Goal: Information Seeking & Learning: Learn about a topic

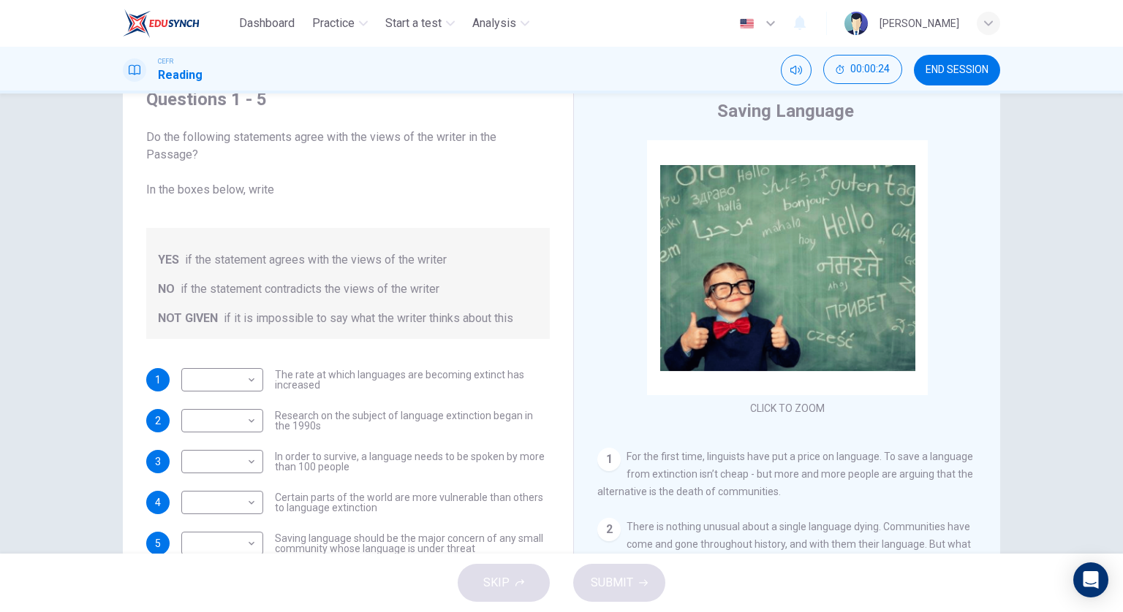
scroll to position [73, 0]
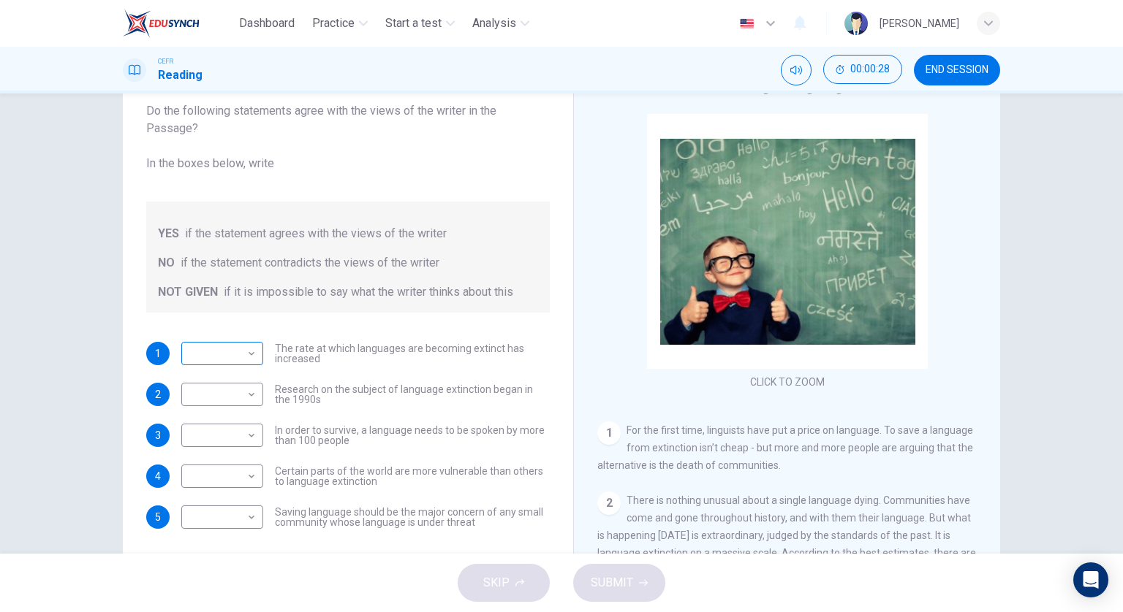
click at [257, 350] on div "​ ​" at bounding box center [222, 353] width 82 height 23
click at [243, 358] on body "Dashboard Practice Start a test Analysis English en ​ [PERSON_NAME] CEFR Readin…" at bounding box center [561, 306] width 1123 height 612
click at [221, 419] on li "NOT GIVEN" at bounding box center [219, 422] width 82 height 23
click at [228, 394] on body "Dashboard Practice Start a test Analysis English en ​ [PERSON_NAME] CEFR Readin…" at bounding box center [561, 306] width 1123 height 612
drag, startPoint x: 903, startPoint y: 435, endPoint x: 894, endPoint y: 316, distance: 119.4
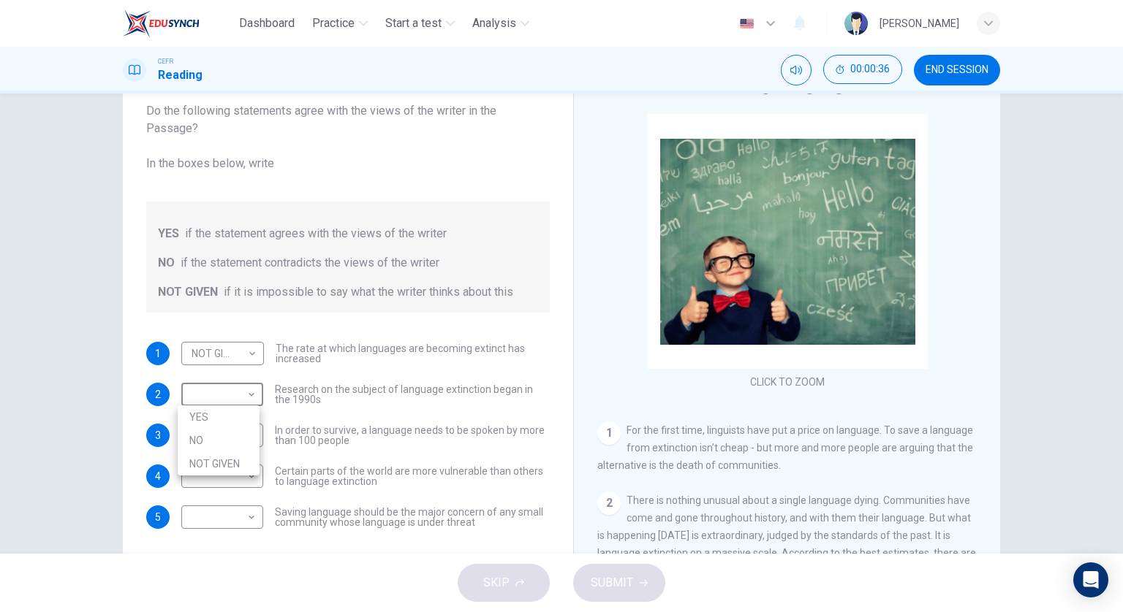
click at [892, 344] on div at bounding box center [561, 306] width 1123 height 612
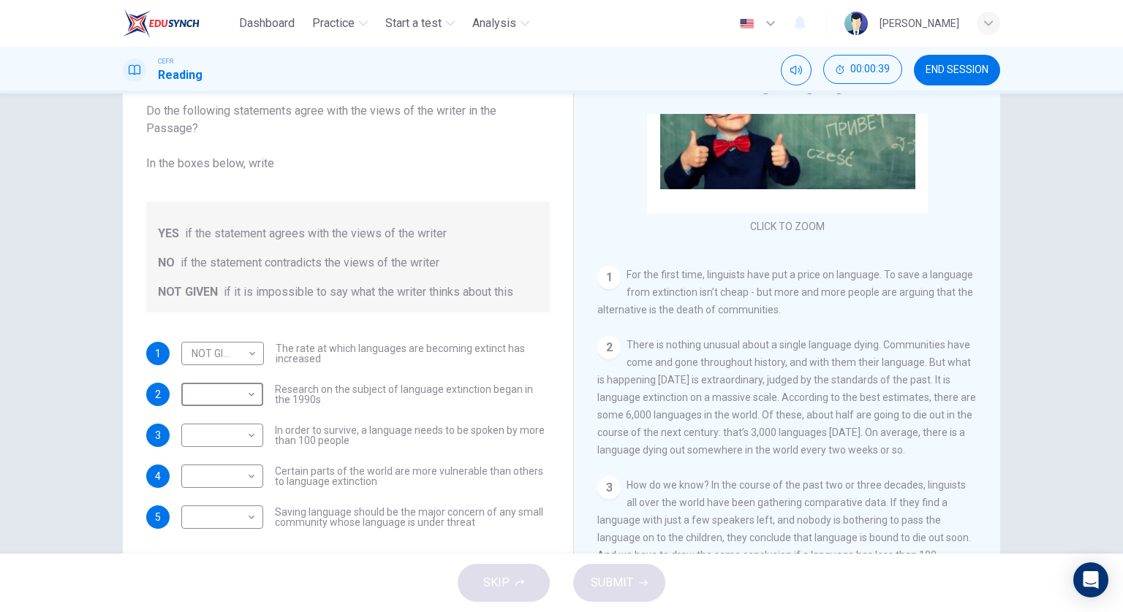
scroll to position [206, 0]
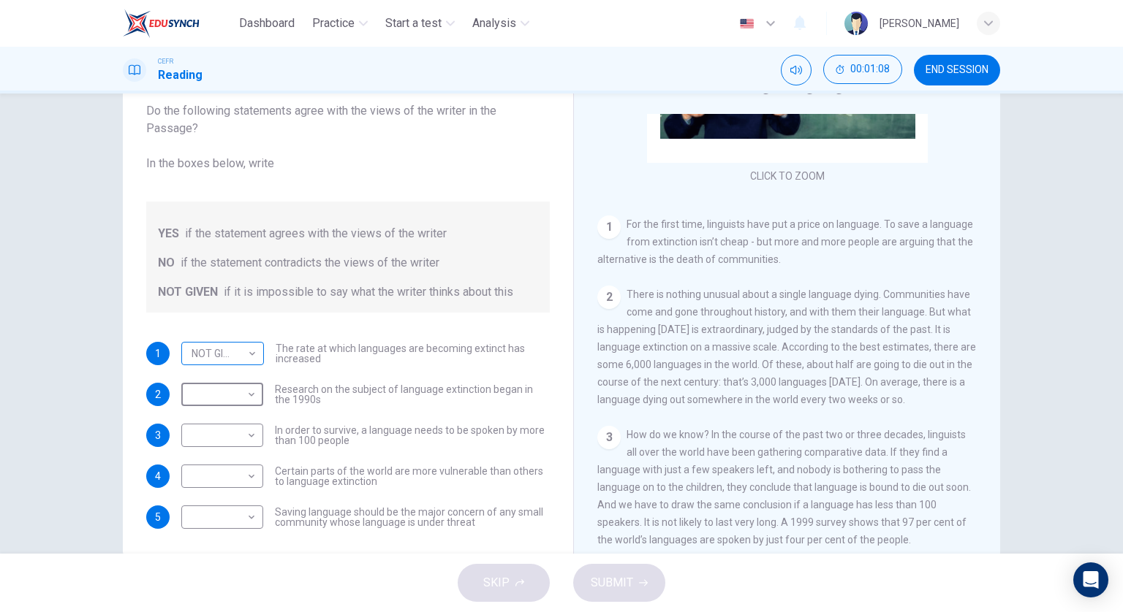
click at [239, 357] on body "Dashboard Practice Start a test Analysis English en ​ [PERSON_NAME] CEFR Readin…" at bounding box center [561, 306] width 1123 height 612
click at [235, 372] on li "YES" at bounding box center [219, 376] width 83 height 23
type input "YES"
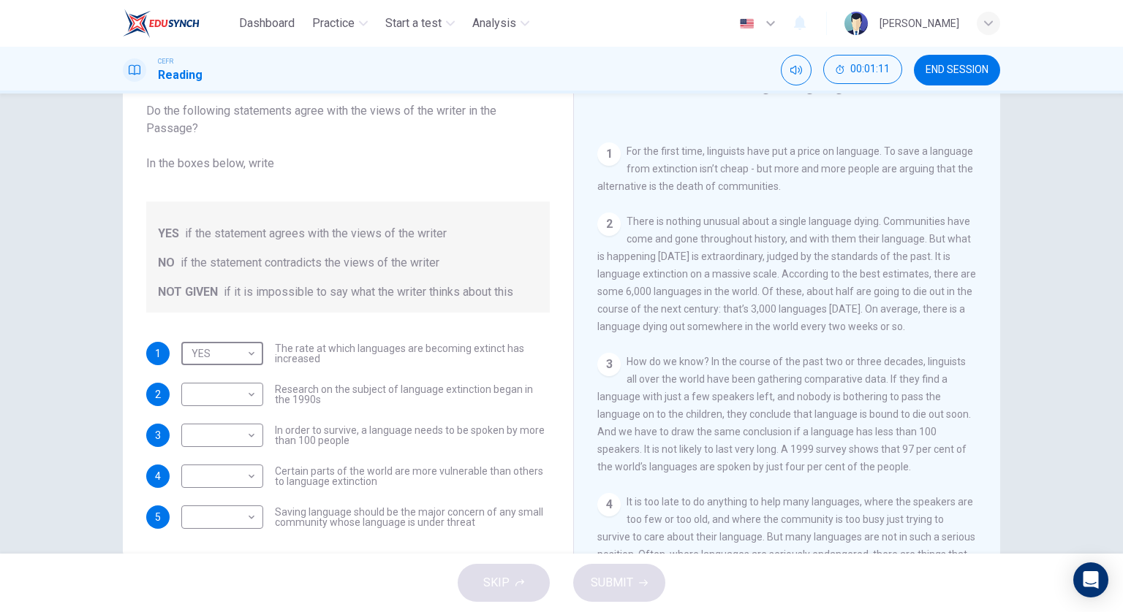
scroll to position [352, 0]
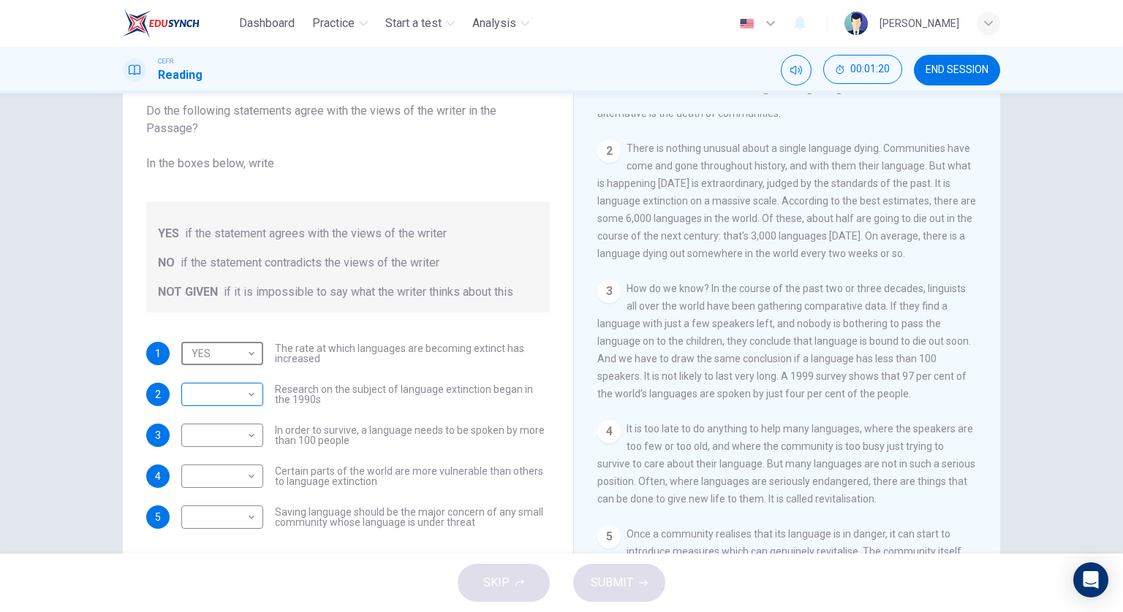
click at [238, 400] on body "Dashboard Practice Start a test Analysis English en ​ [PERSON_NAME] CEFR Readin…" at bounding box center [561, 306] width 1123 height 612
click at [253, 460] on li "NOT GIVEN" at bounding box center [219, 463] width 82 height 23
type input "NOT GIVEN"
click at [243, 436] on body "Dashboard Practice Start a test Analysis English en ​ [PERSON_NAME] CEFR Readin…" at bounding box center [561, 306] width 1123 height 612
click at [246, 461] on li "YES" at bounding box center [219, 458] width 82 height 23
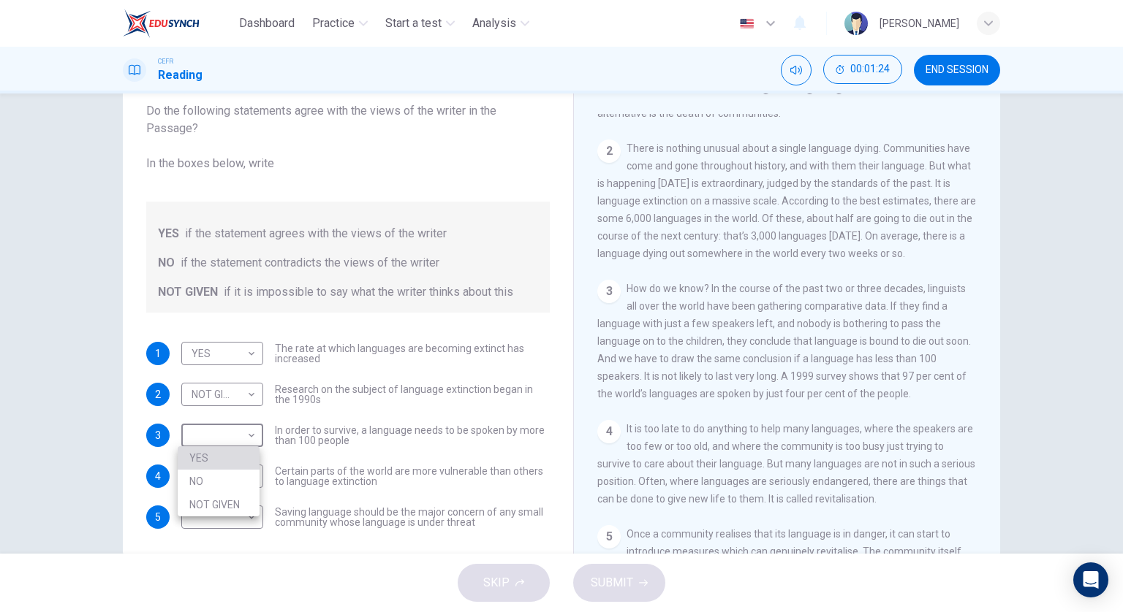
type input "YES"
click at [242, 471] on body "Dashboard Practice Start a test Analysis English en ​ [PERSON_NAME] CEFR Readin…" at bounding box center [561, 306] width 1123 height 612
click at [248, 495] on li "YES" at bounding box center [219, 498] width 82 height 23
type input "YES"
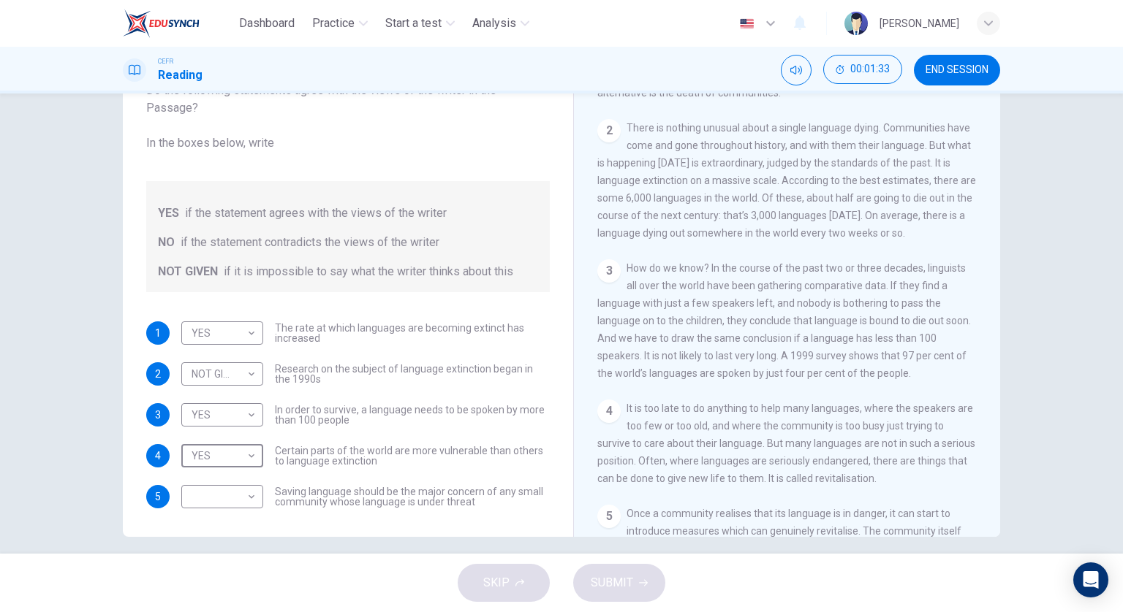
scroll to position [105, 0]
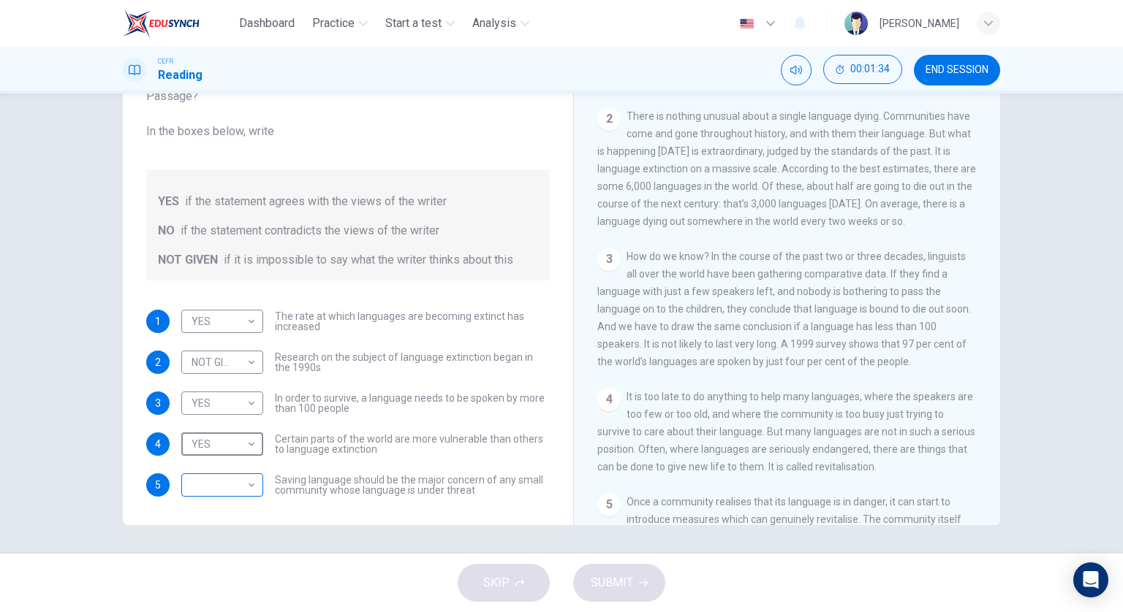
click at [254, 485] on div "​ ​" at bounding box center [222, 485] width 82 height 23
click at [251, 486] on body "Dashboard Practice Start a test Analysis English en ​ [PERSON_NAME] CEFR Readin…" at bounding box center [561, 306] width 1123 height 612
click at [243, 501] on li "YES" at bounding box center [219, 506] width 82 height 23
type input "YES"
click at [618, 583] on span "SUBMIT" at bounding box center [611, 583] width 42 height 20
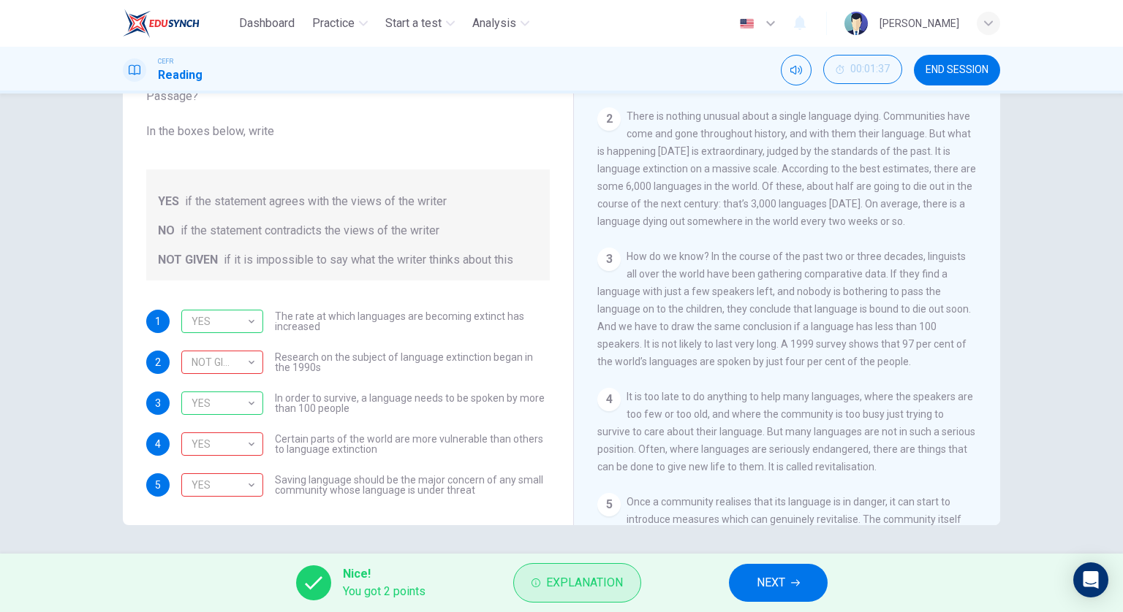
click at [576, 584] on span "Explanation" at bounding box center [584, 583] width 77 height 20
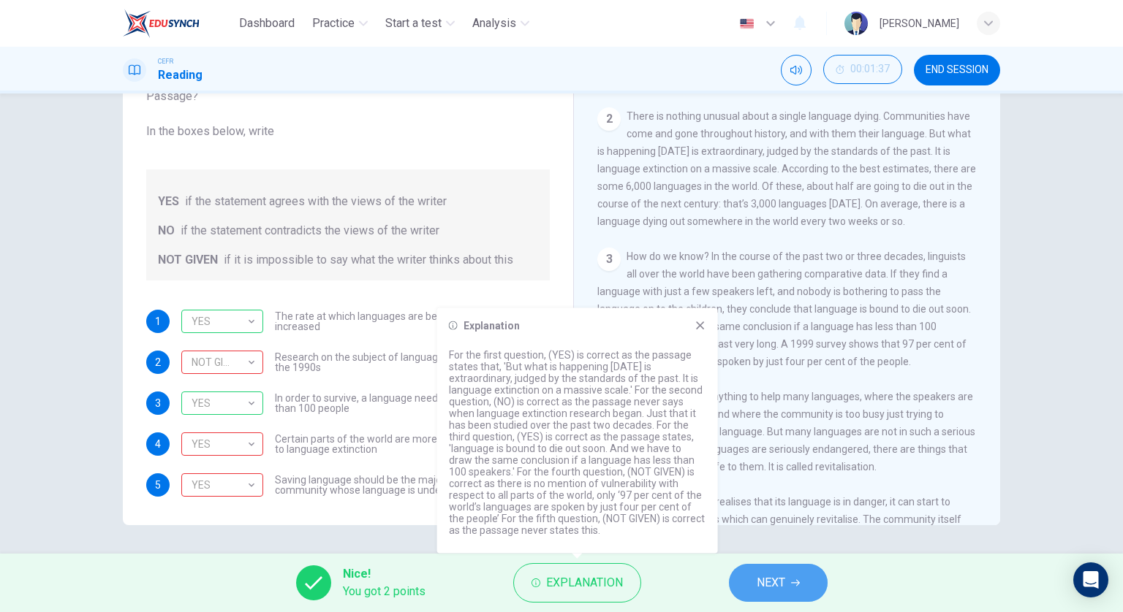
click at [780, 582] on span "NEXT" at bounding box center [770, 583] width 29 height 20
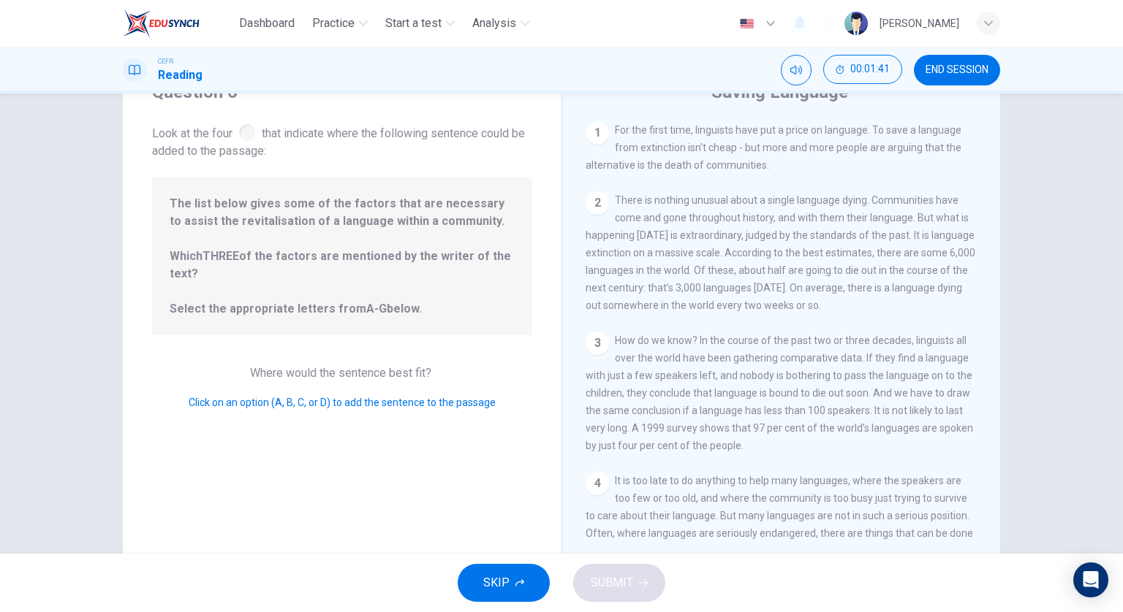
scroll to position [32, 0]
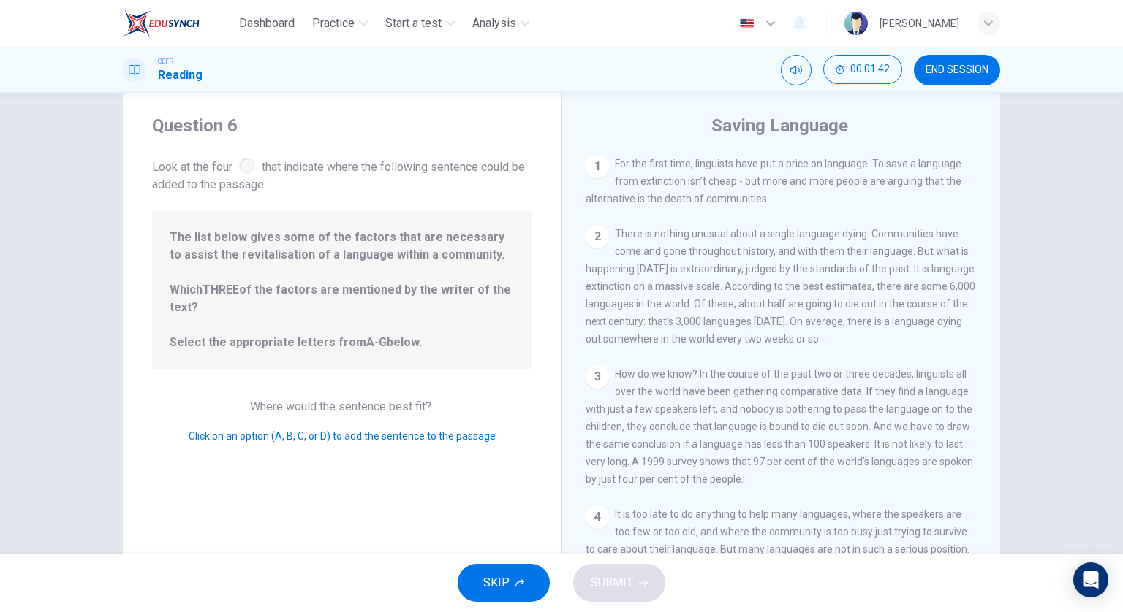
click at [528, 584] on button "SKIP" at bounding box center [503, 583] width 92 height 38
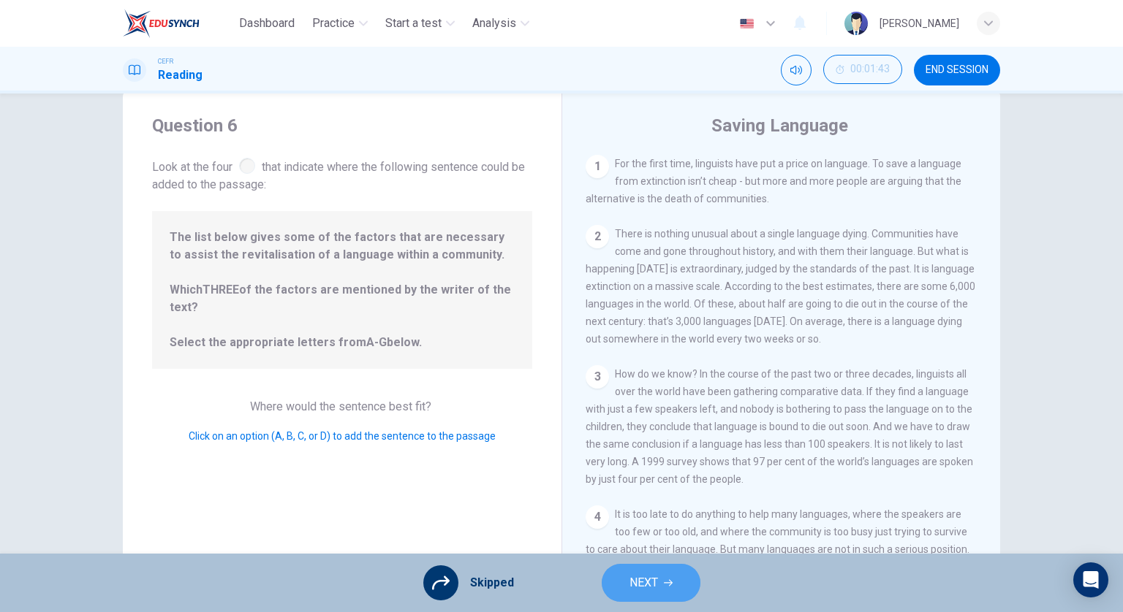
click at [626, 581] on button "NEXT" at bounding box center [650, 583] width 99 height 38
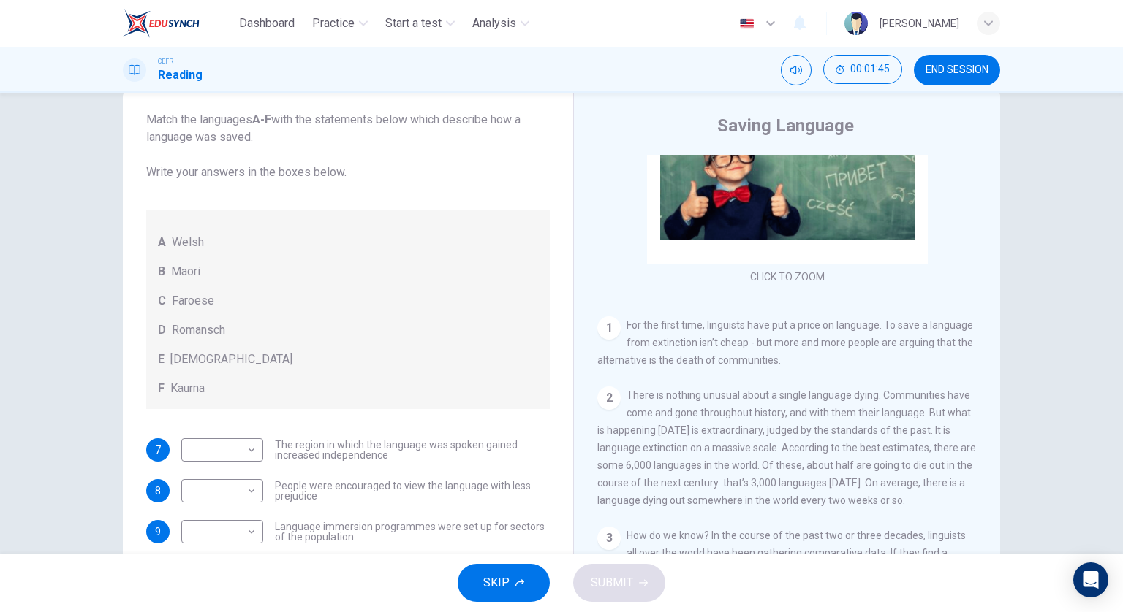
scroll to position [73, 0]
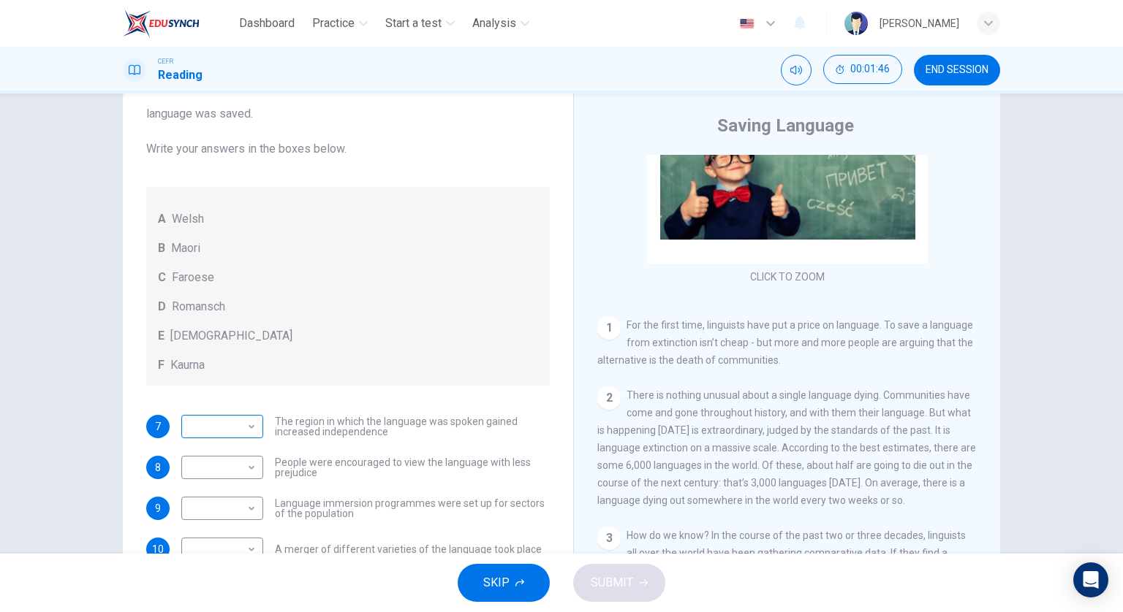
click at [251, 423] on body "Dashboard Practice Start a test Analysis English en ​ [PERSON_NAME] CEFR Readin…" at bounding box center [561, 306] width 1123 height 612
click at [230, 489] on li "C" at bounding box center [219, 496] width 82 height 23
type input "C"
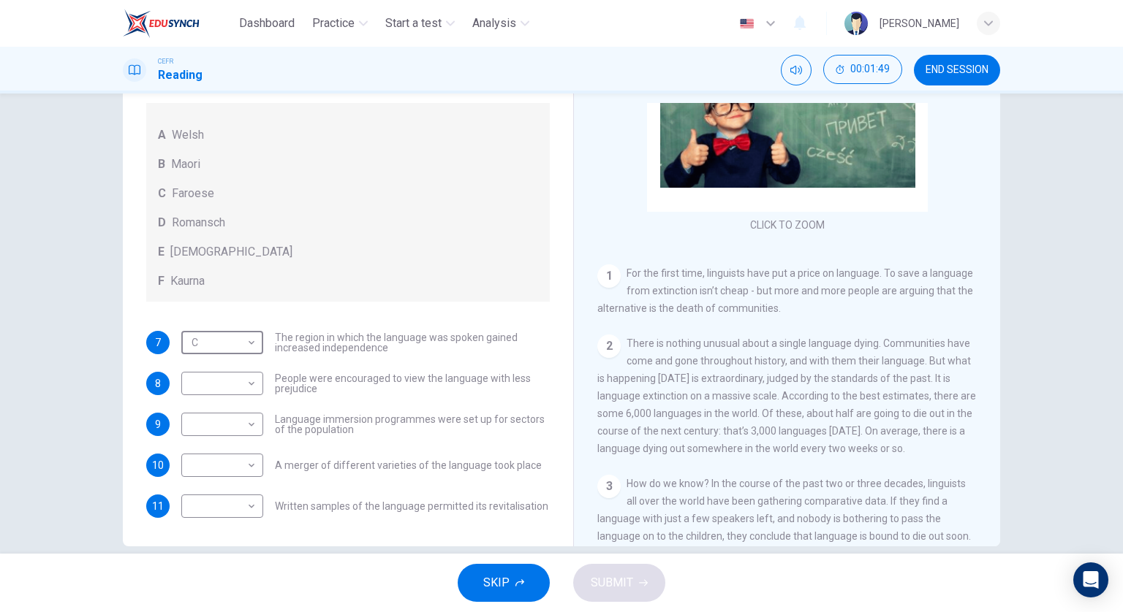
scroll to position [105, 0]
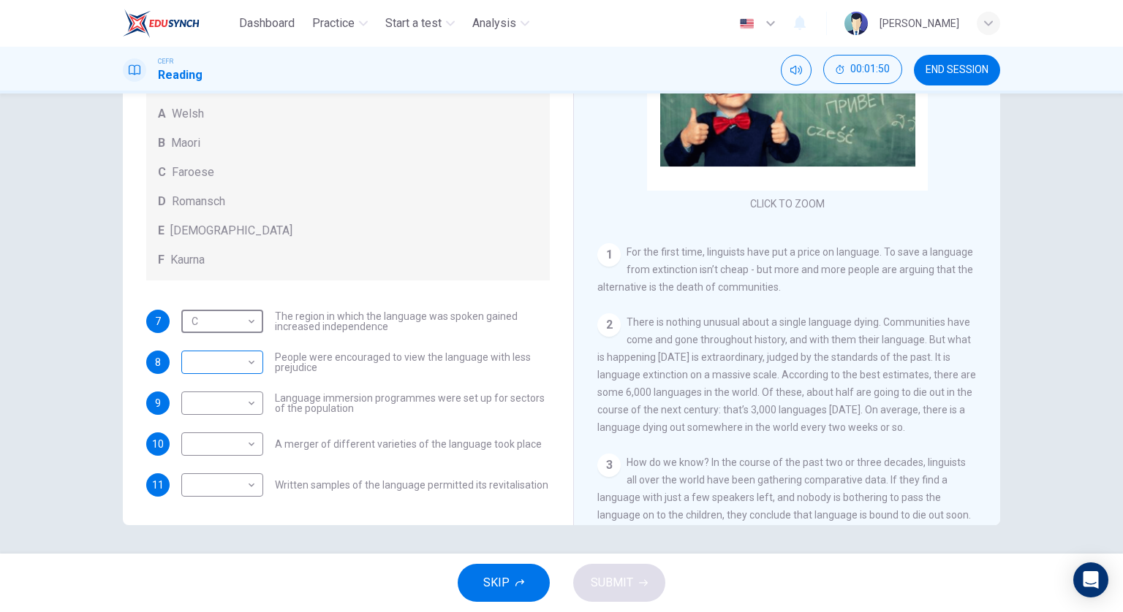
click at [240, 368] on body "Dashboard Practice Start a test Analysis English en ​ [PERSON_NAME] CEFR Readin…" at bounding box center [561, 306] width 1123 height 612
click at [227, 472] on li "E" at bounding box center [219, 477] width 82 height 23
type input "E"
click at [237, 402] on body "Dashboard Practice Start a test Analysis English en ​ [PERSON_NAME] CEFR Readin…" at bounding box center [561, 306] width 1123 height 612
click at [231, 449] on li "B" at bounding box center [219, 448] width 82 height 23
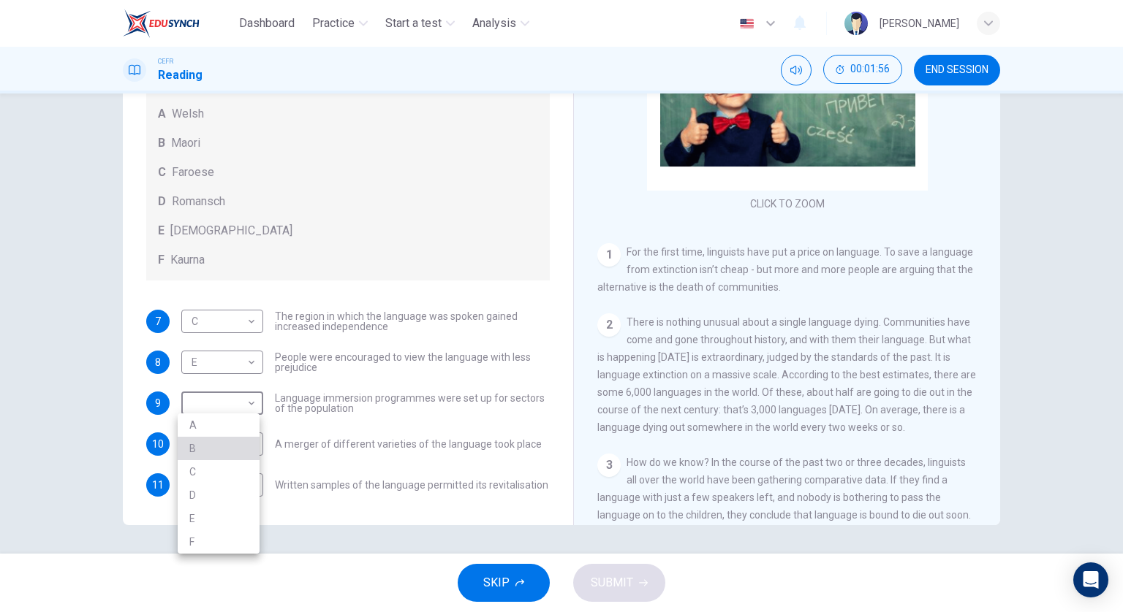
type input "B"
click at [236, 442] on body "Dashboard Practice Start a test Analysis English en ​ [PERSON_NAME] CEFR Readin…" at bounding box center [561, 306] width 1123 height 612
click at [233, 525] on li "D" at bounding box center [219, 536] width 82 height 23
type input "D"
click at [232, 480] on body "Dashboard Practice Start a test Analysis English en ​ [PERSON_NAME] CEFR Readin…" at bounding box center [561, 306] width 1123 height 612
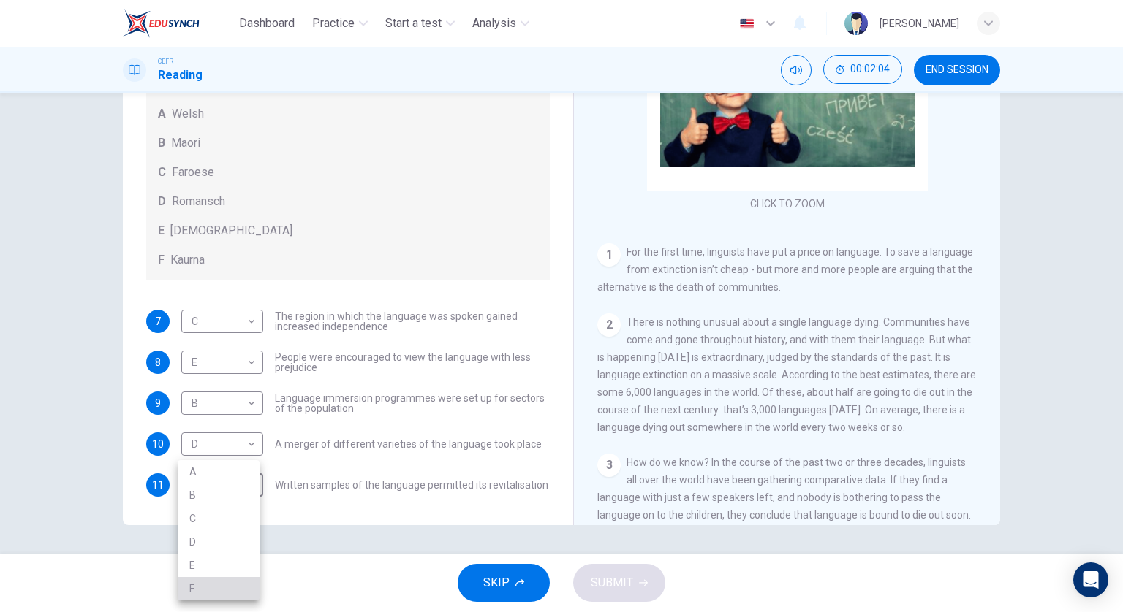
click at [213, 594] on li "F" at bounding box center [219, 588] width 82 height 23
type input "F"
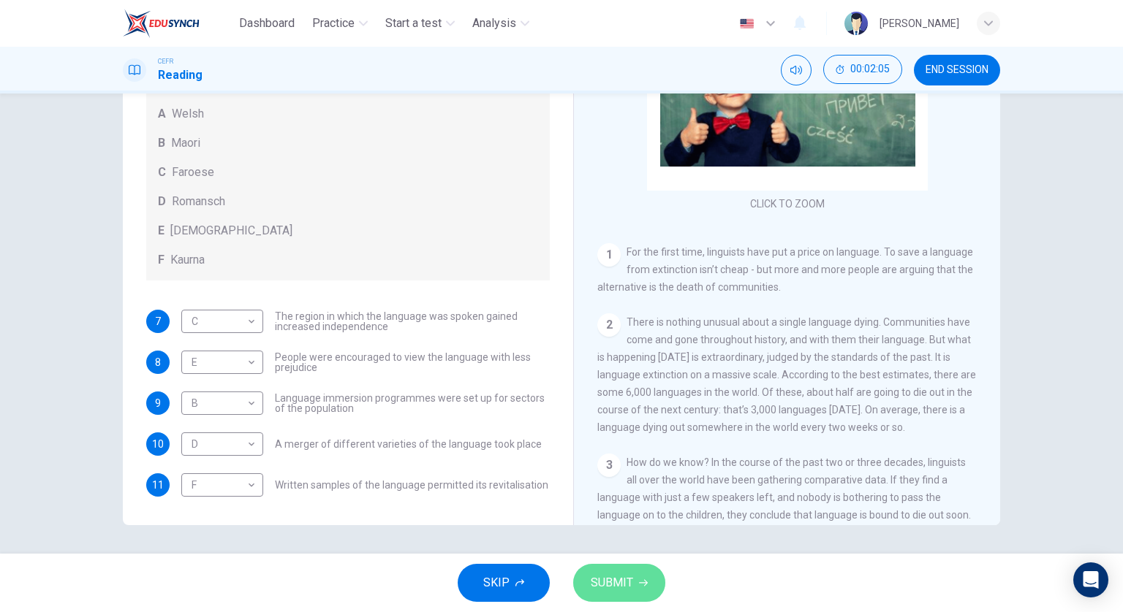
click at [590, 578] on span "SUBMIT" at bounding box center [611, 583] width 42 height 20
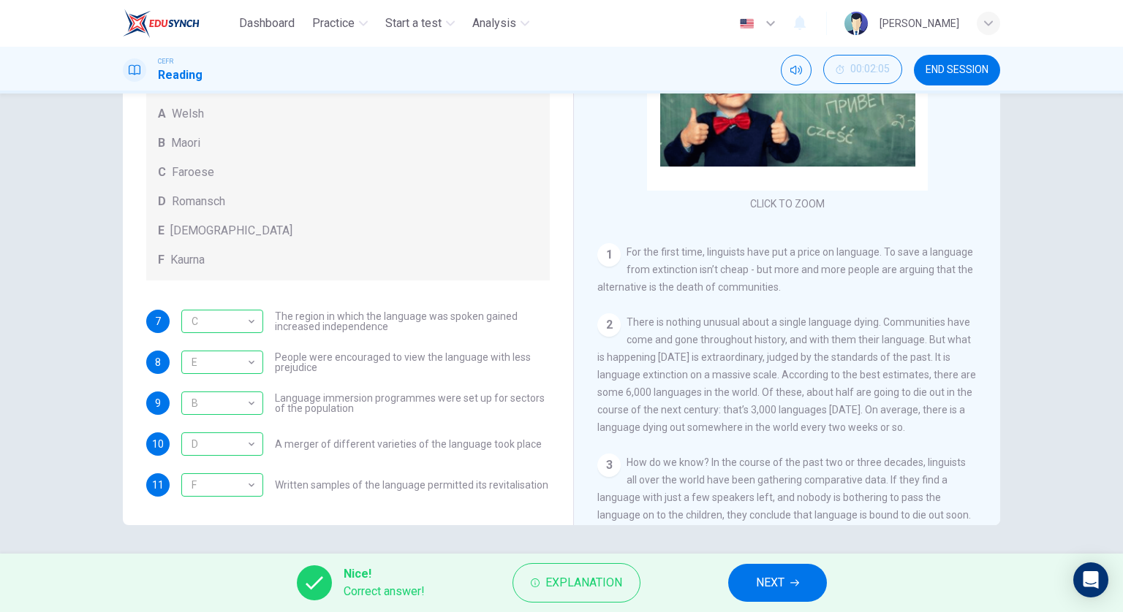
click at [746, 583] on button "NEXT" at bounding box center [777, 583] width 99 height 38
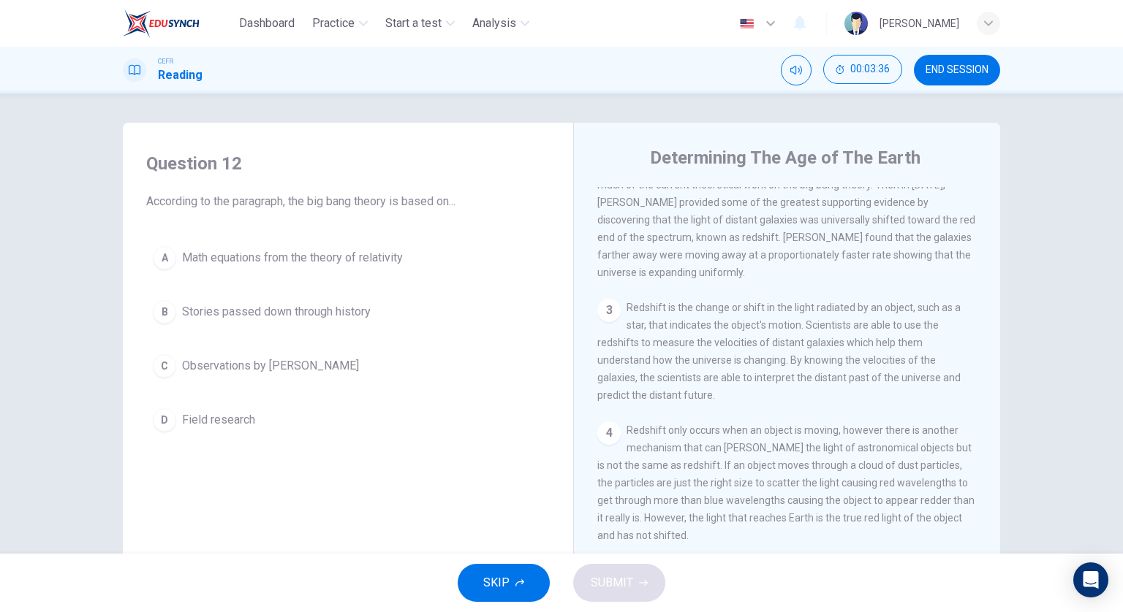
scroll to position [0, 0]
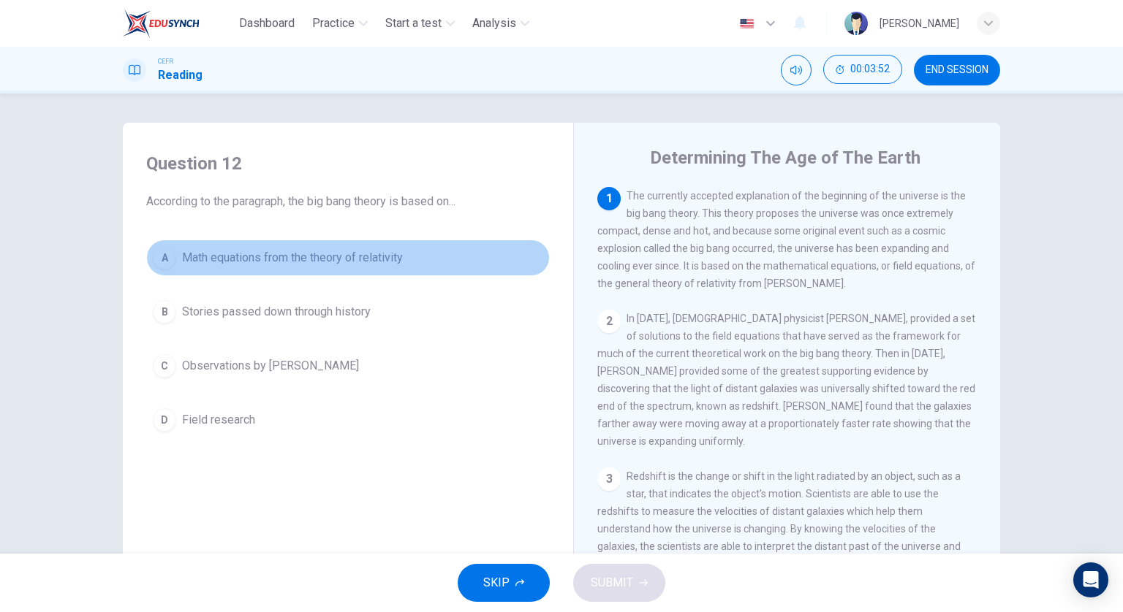
click at [348, 261] on span "Math equations from the theory of relativity" at bounding box center [292, 258] width 221 height 18
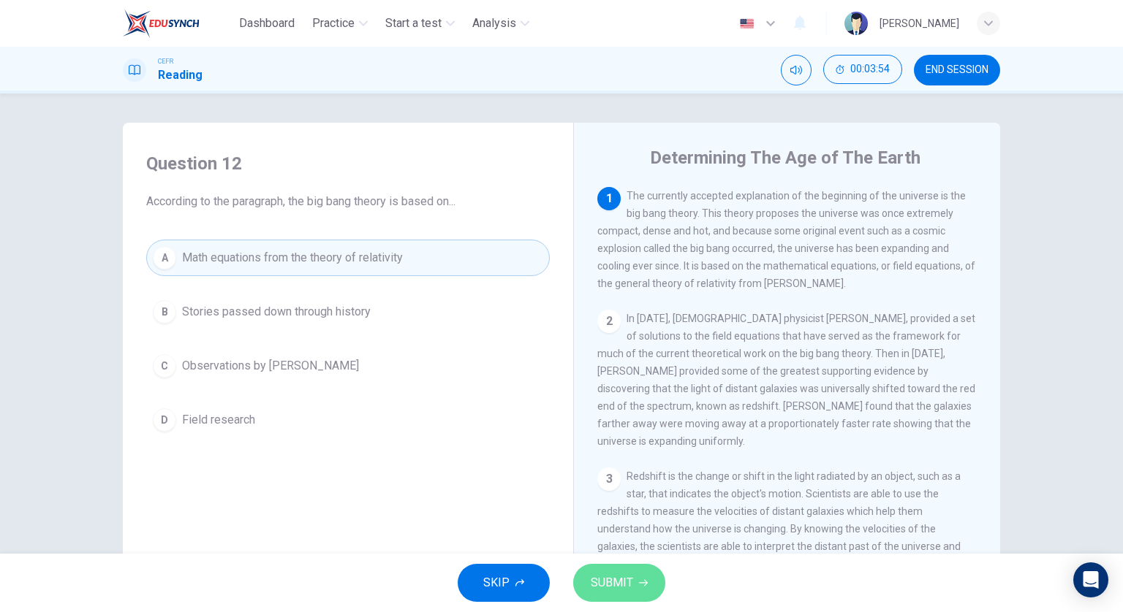
click at [626, 586] on span "SUBMIT" at bounding box center [611, 583] width 42 height 20
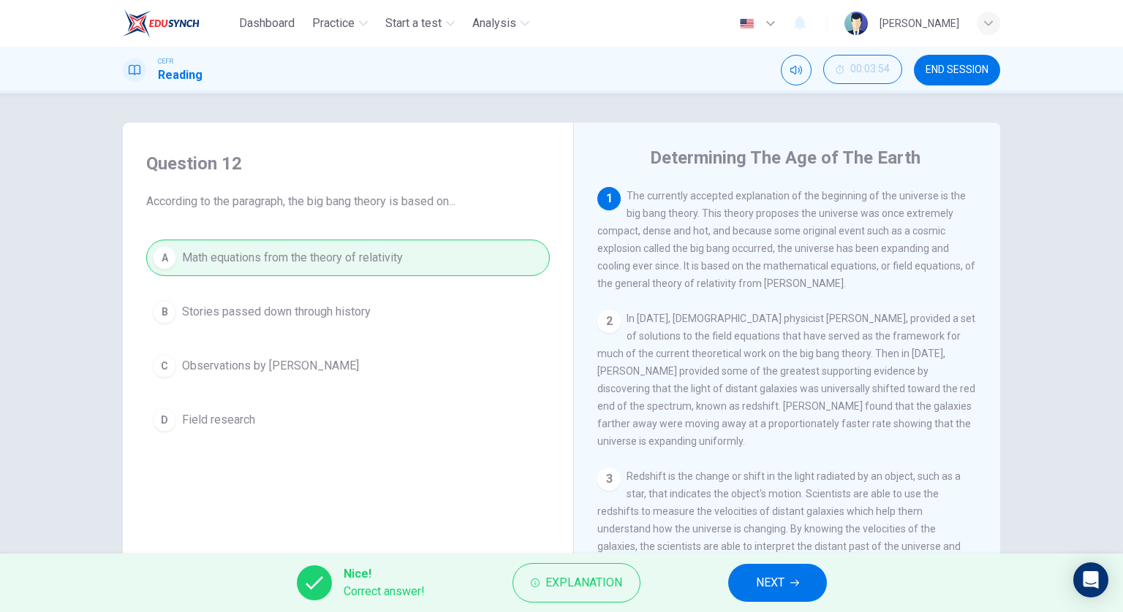
click at [761, 601] on button "NEXT" at bounding box center [777, 583] width 99 height 38
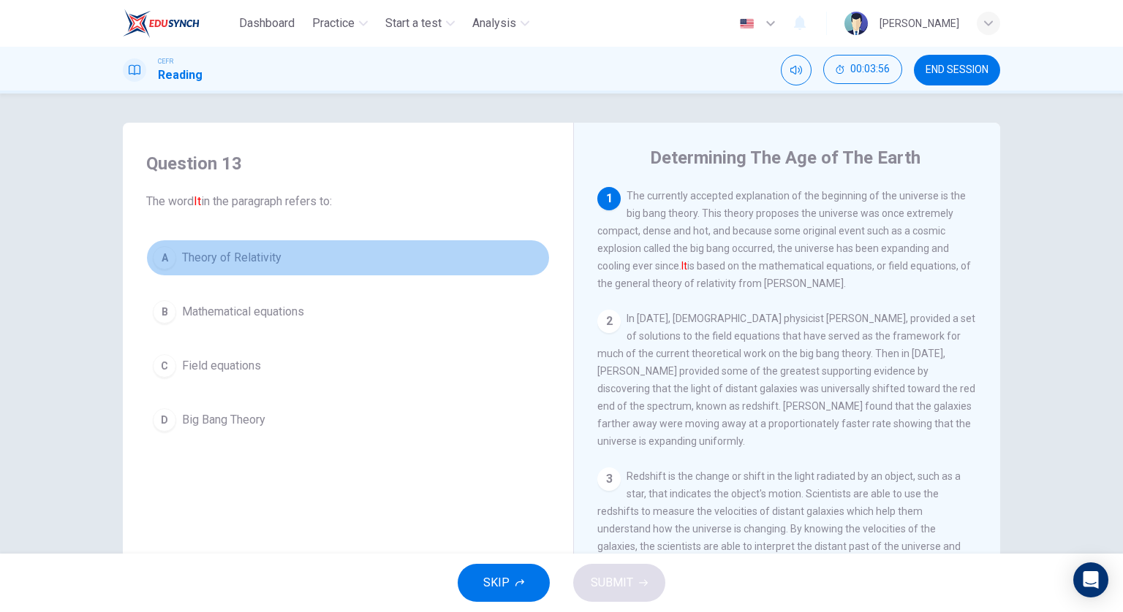
click at [319, 258] on button "A Theory of Relativity" at bounding box center [347, 258] width 403 height 37
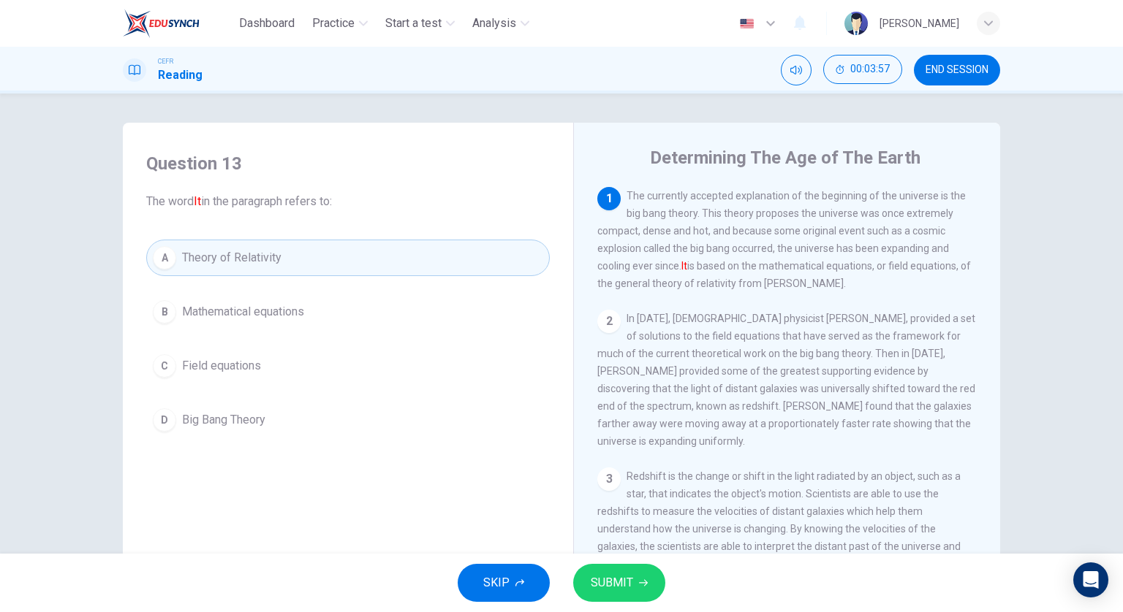
click at [294, 411] on button "D Big Bang Theory" at bounding box center [347, 420] width 403 height 37
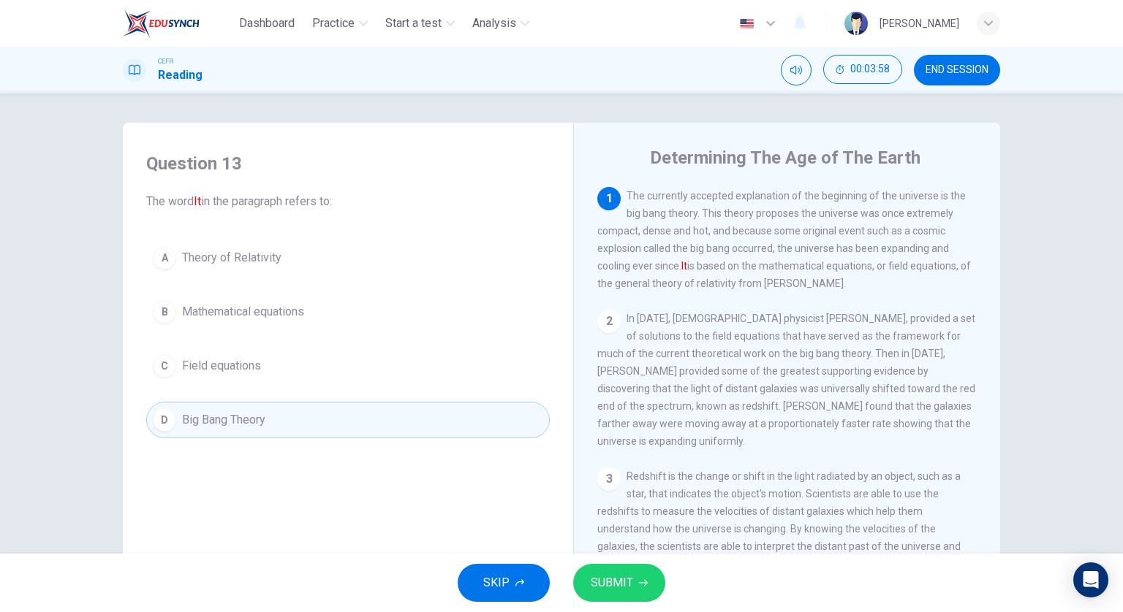
click at [626, 583] on span "SUBMIT" at bounding box center [611, 583] width 42 height 20
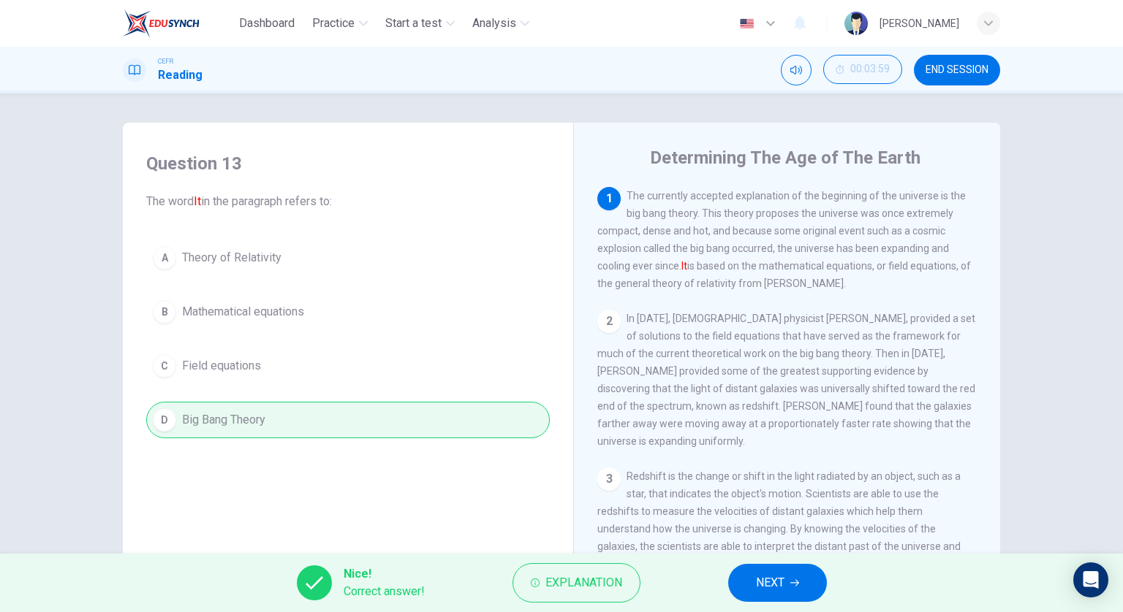
click at [734, 584] on button "NEXT" at bounding box center [777, 583] width 99 height 38
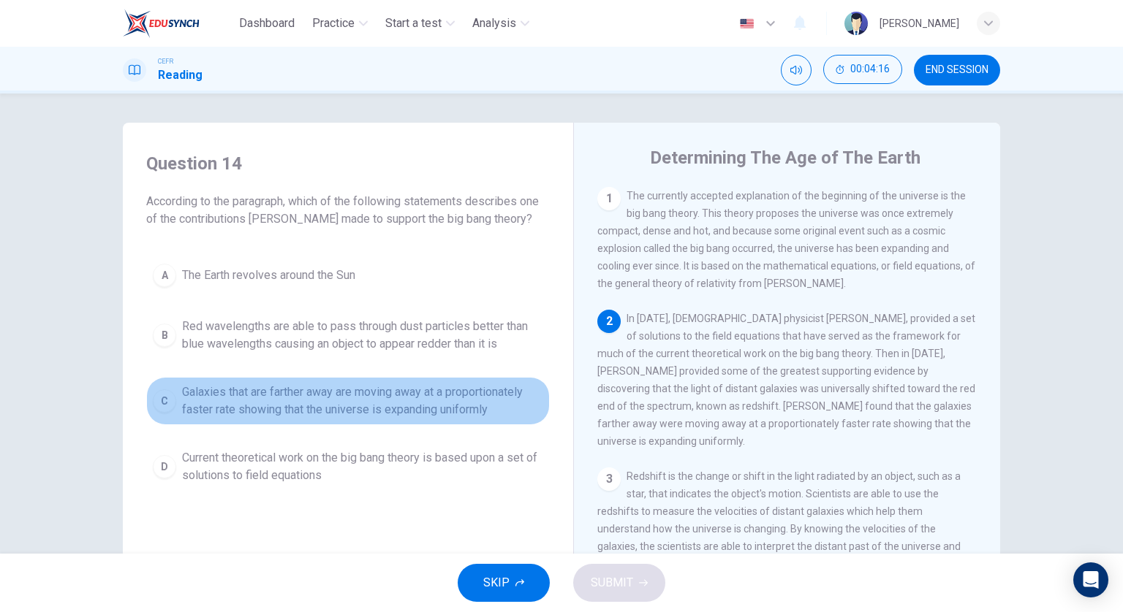
click at [523, 398] on span "Galaxies that are farther away are moving away at a proportionately faster rate…" at bounding box center [362, 401] width 361 height 35
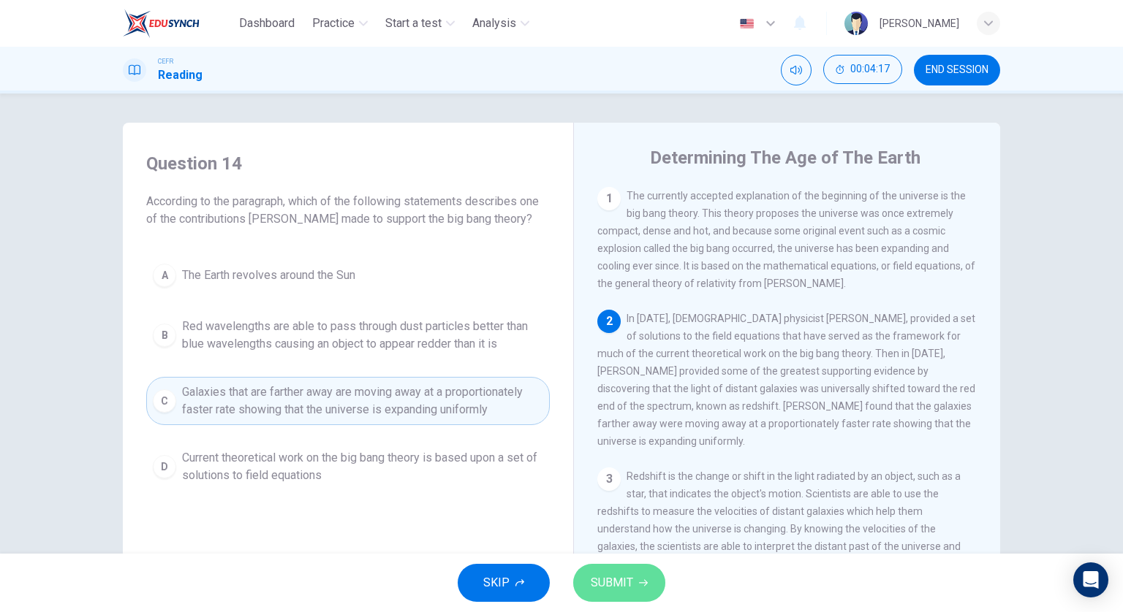
click at [622, 583] on span "SUBMIT" at bounding box center [611, 583] width 42 height 20
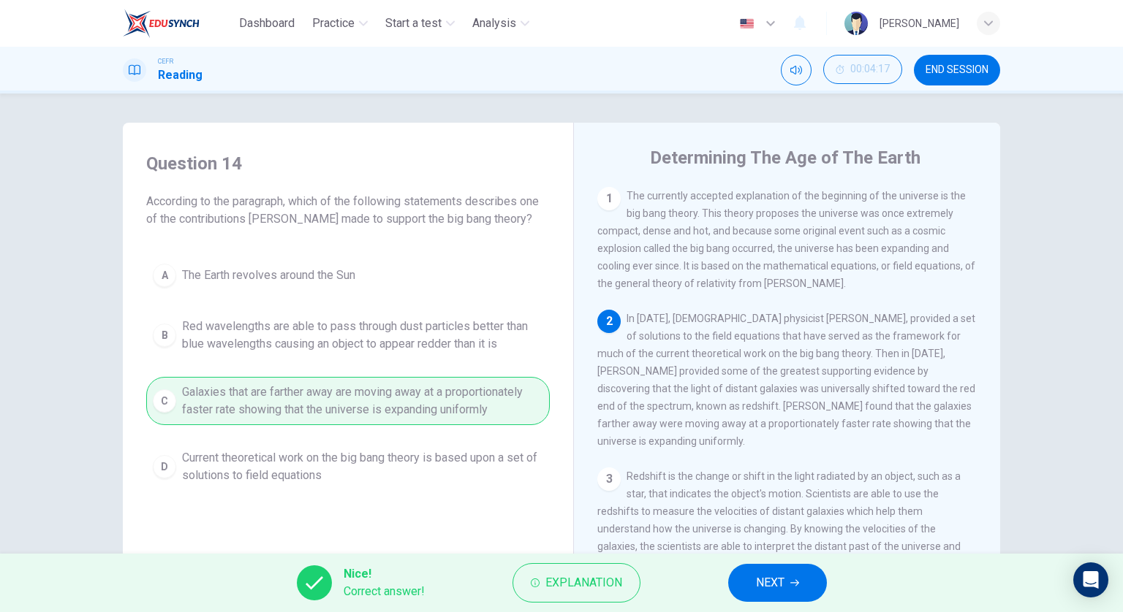
click at [781, 592] on span "NEXT" at bounding box center [770, 583] width 29 height 20
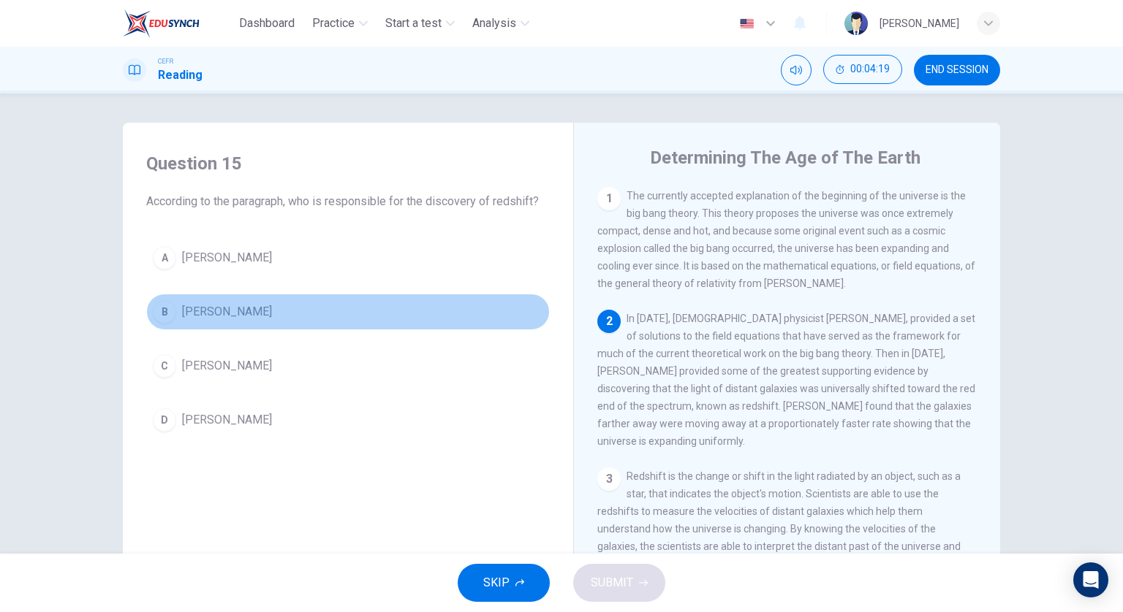
click at [303, 324] on button "B [PERSON_NAME]" at bounding box center [347, 312] width 403 height 37
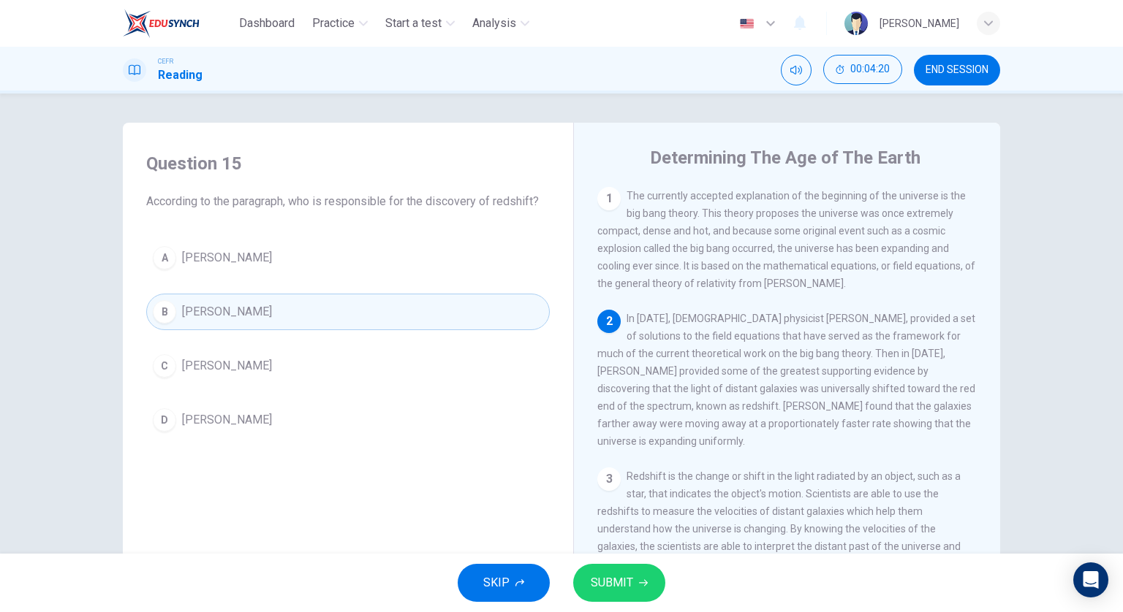
click at [628, 588] on span "SUBMIT" at bounding box center [611, 583] width 42 height 20
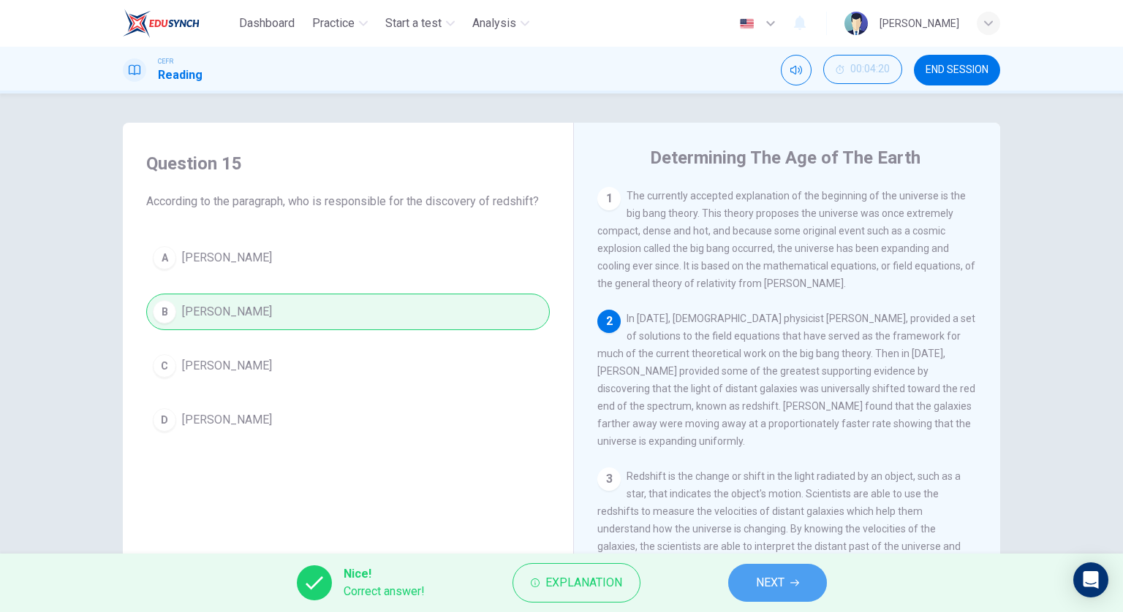
click at [756, 585] on span "NEXT" at bounding box center [770, 583] width 29 height 20
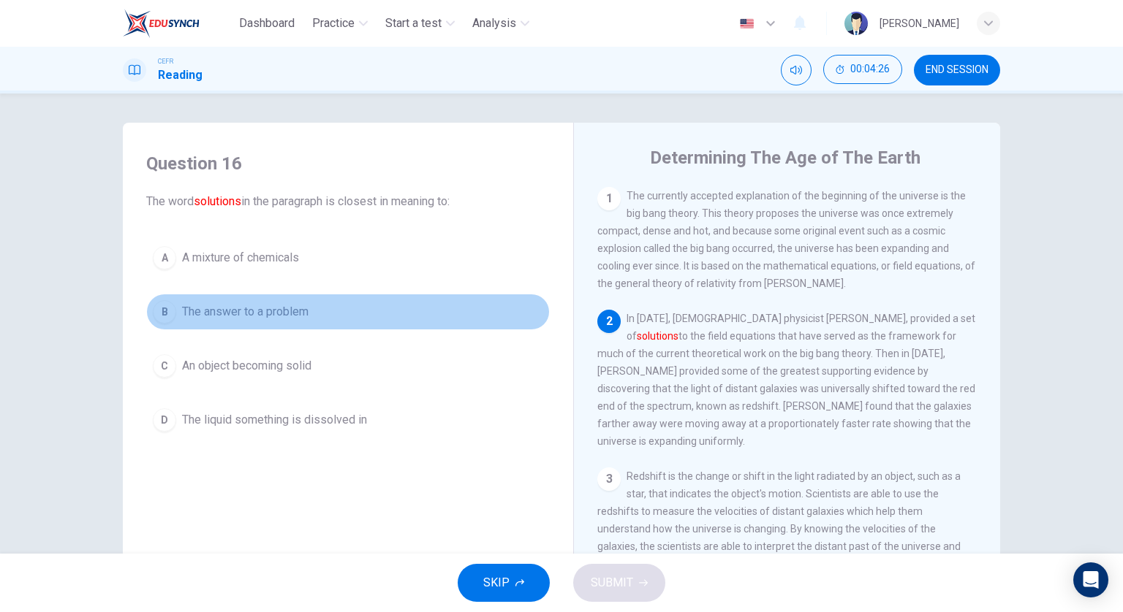
click at [307, 318] on button "B The answer to a problem" at bounding box center [347, 312] width 403 height 37
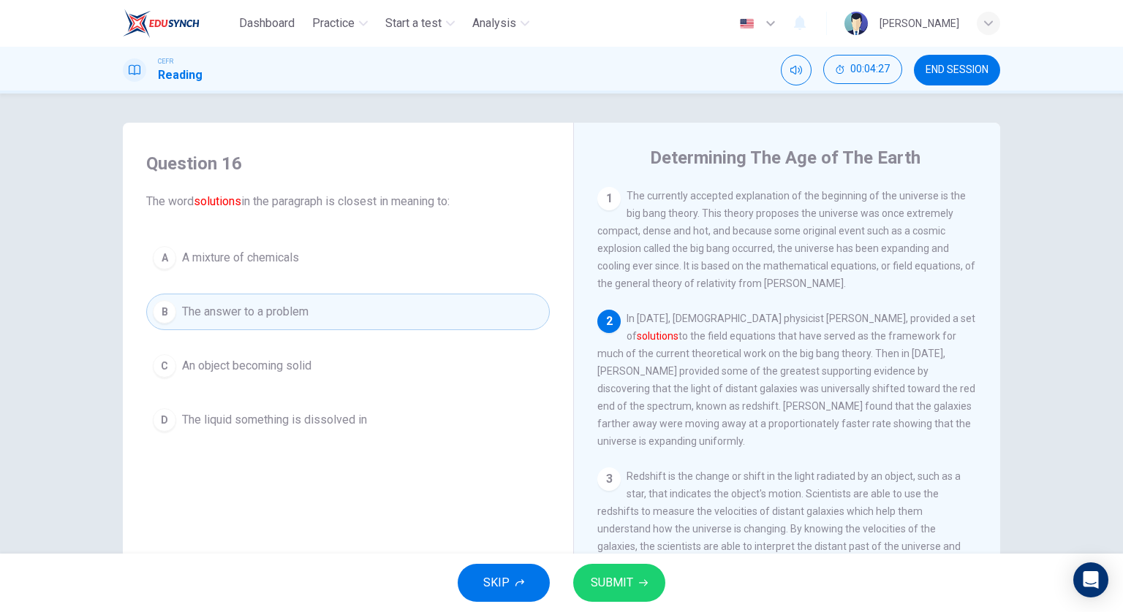
click at [624, 583] on span "SUBMIT" at bounding box center [611, 583] width 42 height 20
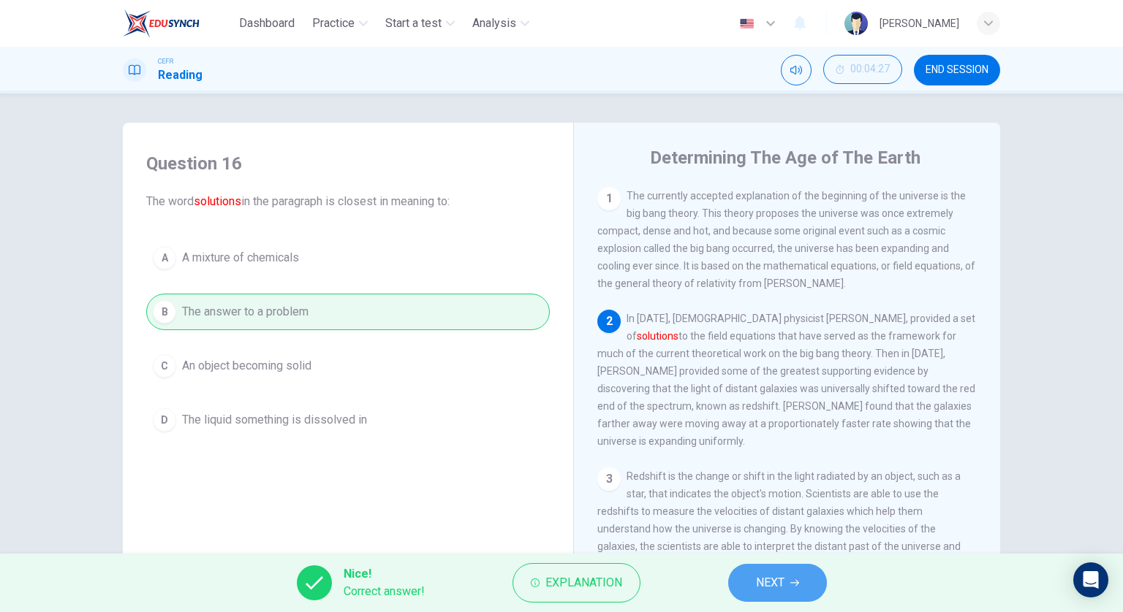
click at [769, 587] on span "NEXT" at bounding box center [770, 583] width 29 height 20
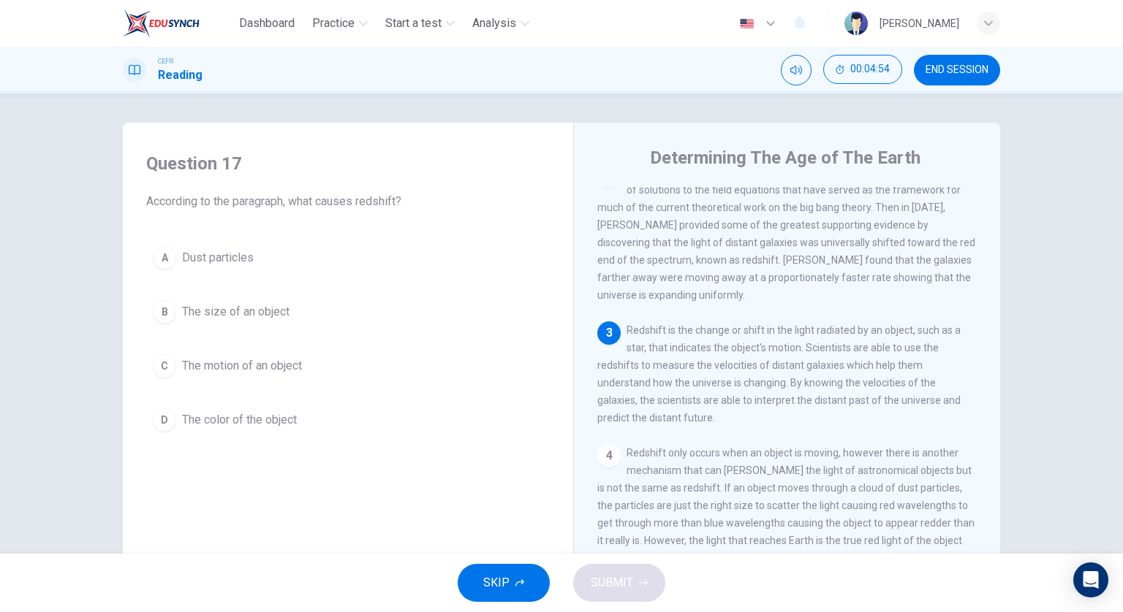
scroll to position [219, 0]
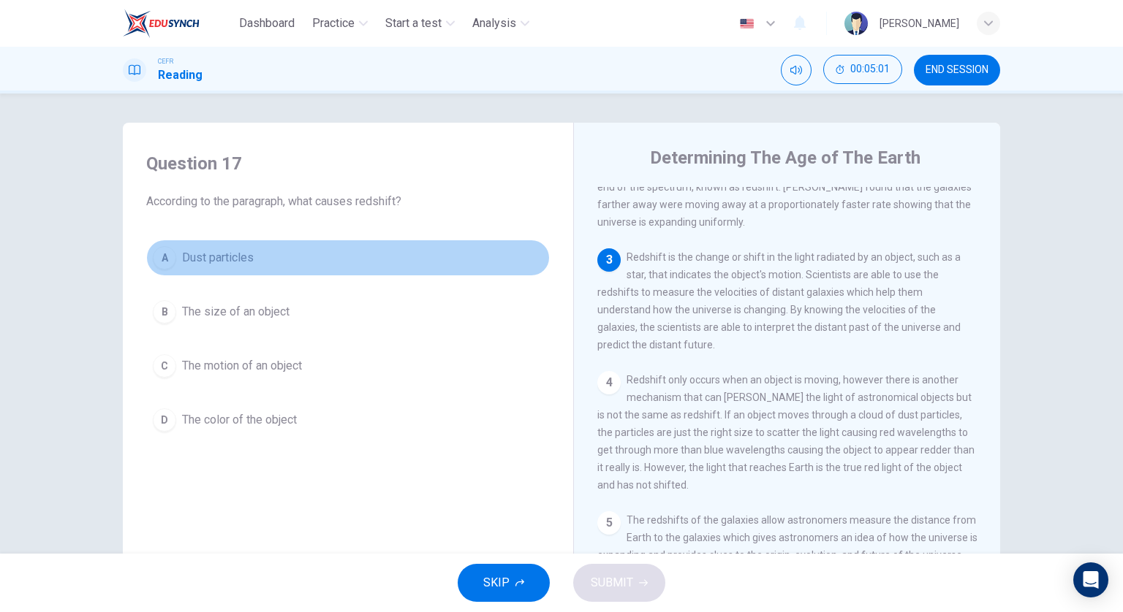
click at [303, 272] on button "A Dust particles" at bounding box center [347, 258] width 403 height 37
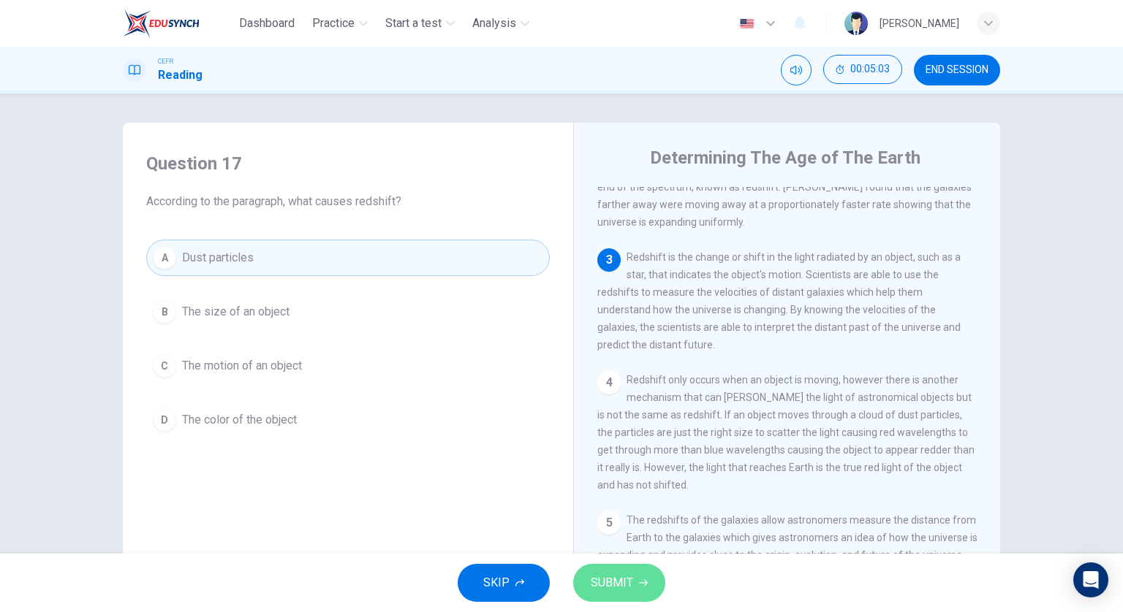
click at [618, 585] on span "SUBMIT" at bounding box center [611, 583] width 42 height 20
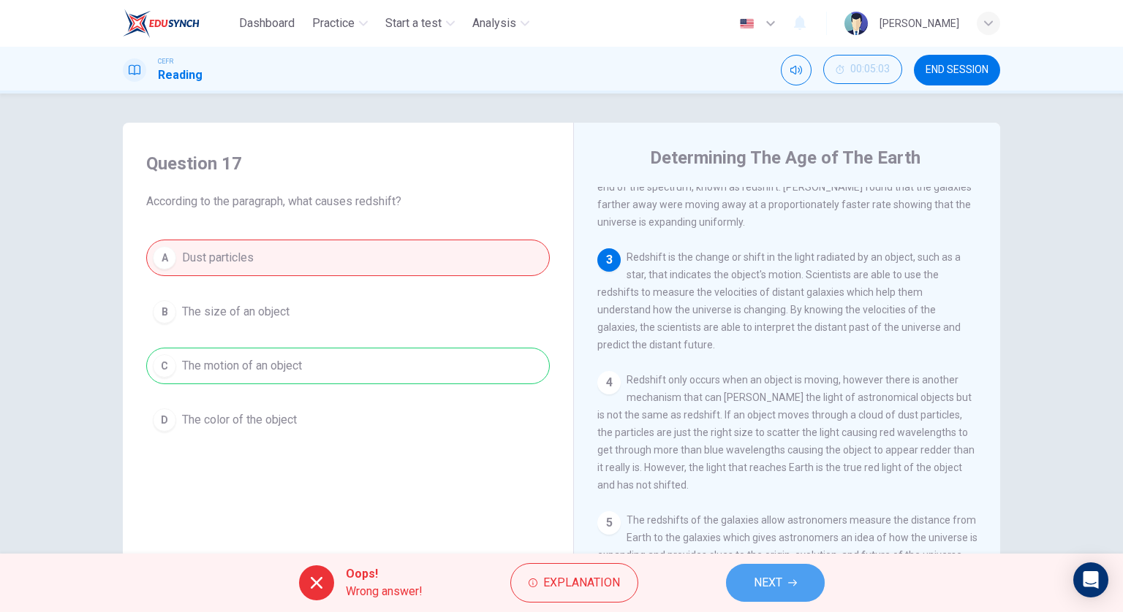
click at [750, 587] on button "NEXT" at bounding box center [775, 583] width 99 height 38
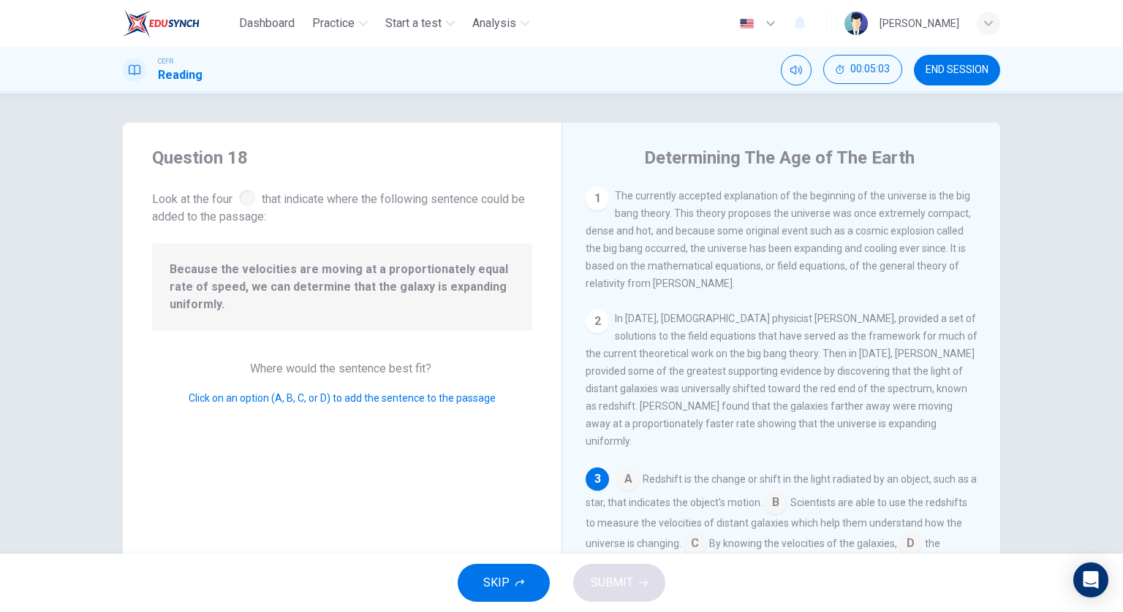
scroll to position [119, 0]
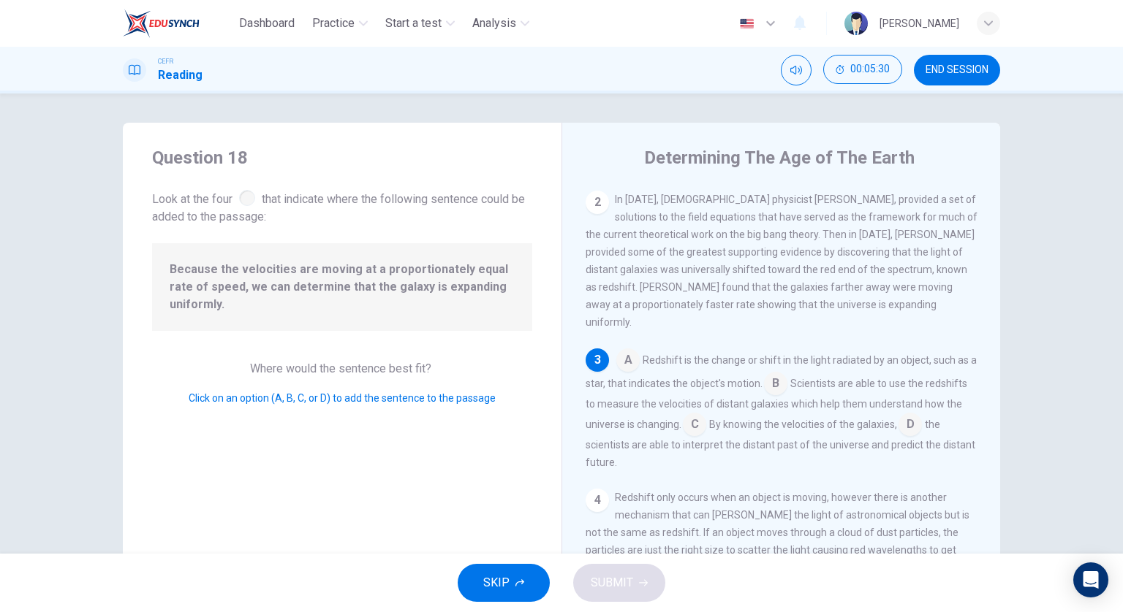
click at [706, 414] on input at bounding box center [694, 425] width 23 height 23
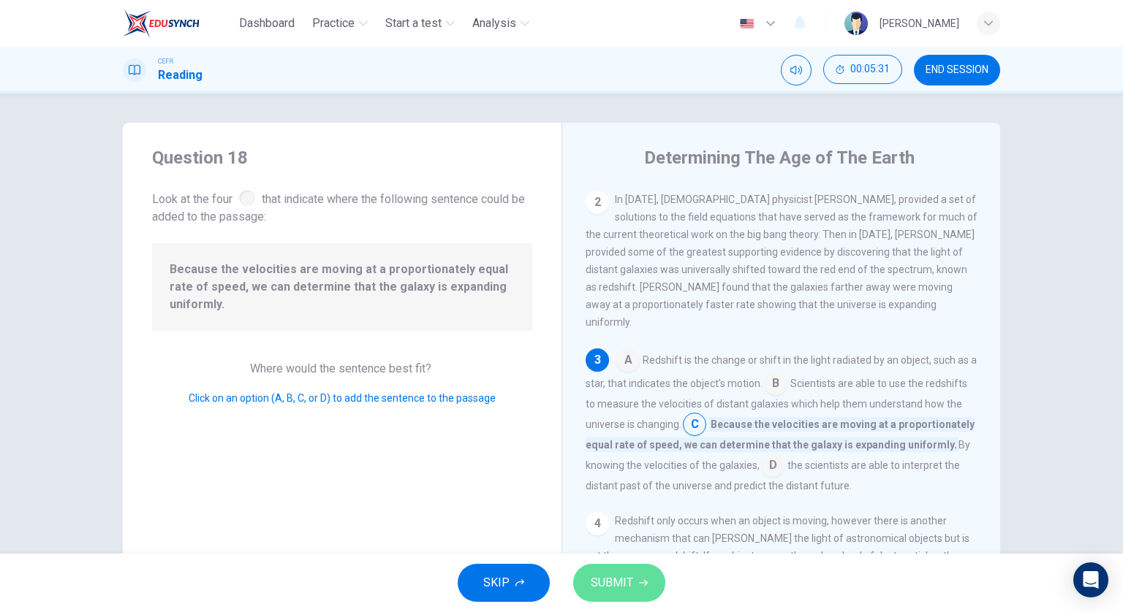
click at [620, 574] on button "SUBMIT" at bounding box center [619, 583] width 92 height 38
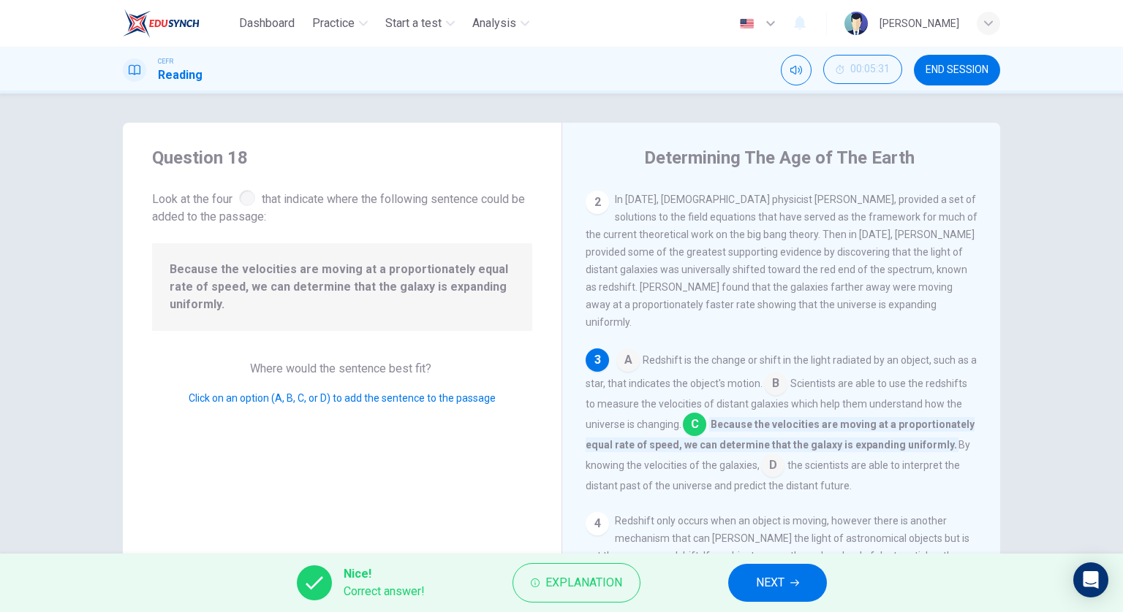
click at [792, 575] on button "NEXT" at bounding box center [777, 583] width 99 height 38
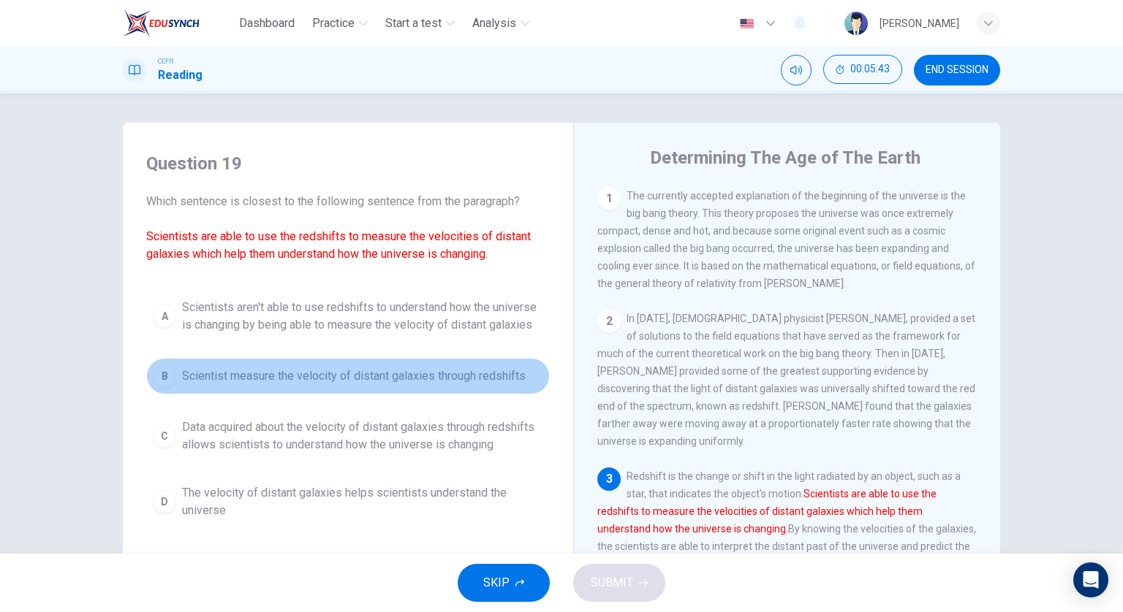
click at [481, 379] on span "Scientist measure the velocity of distant galaxies through redshifts" at bounding box center [353, 377] width 343 height 18
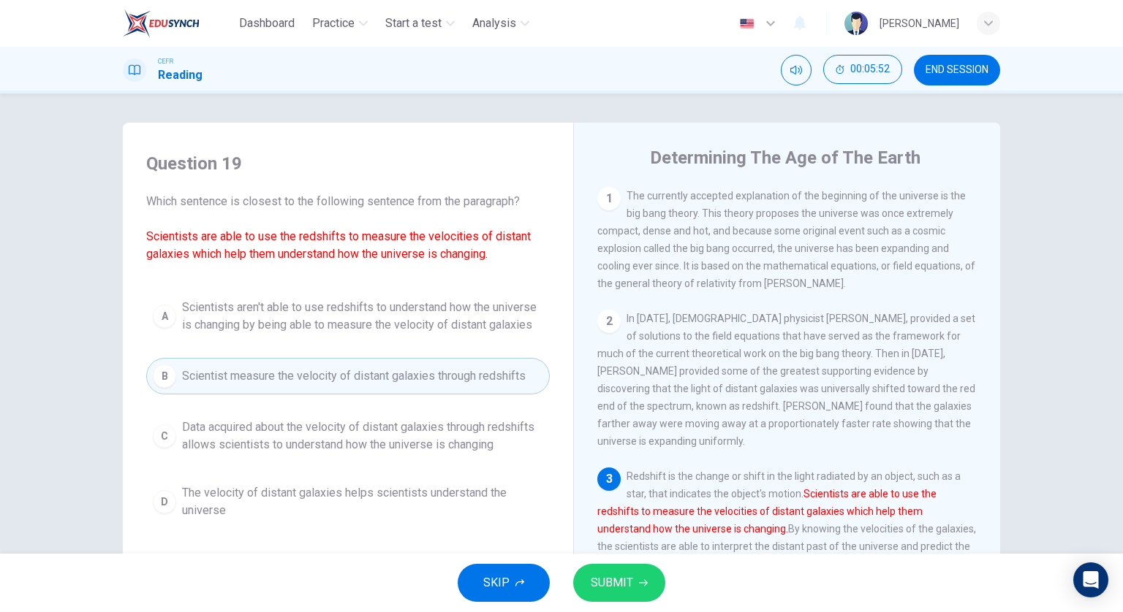
click at [504, 441] on span "Data acquired about the velocity of distant galaxies through redshifts allows s…" at bounding box center [362, 436] width 361 height 35
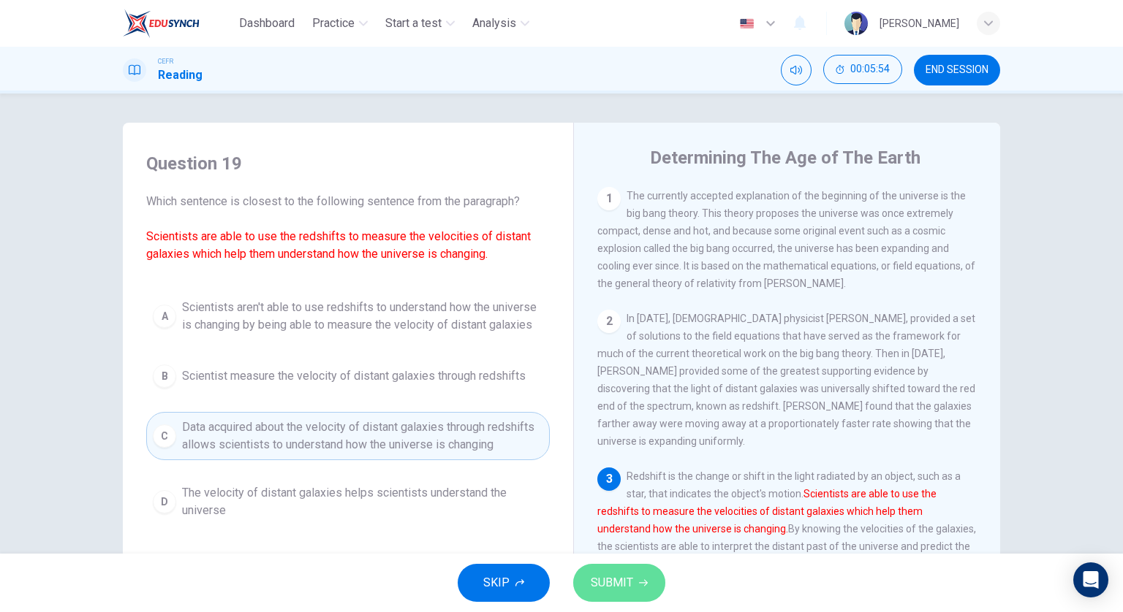
click at [617, 571] on button "SUBMIT" at bounding box center [619, 583] width 92 height 38
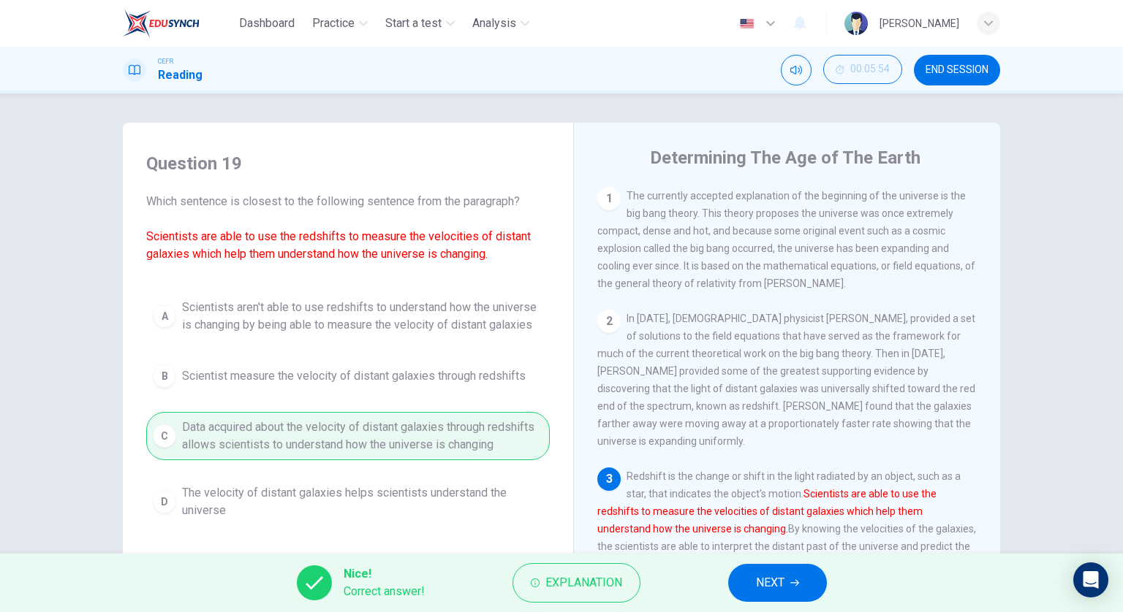
click at [764, 582] on span "NEXT" at bounding box center [770, 583] width 29 height 20
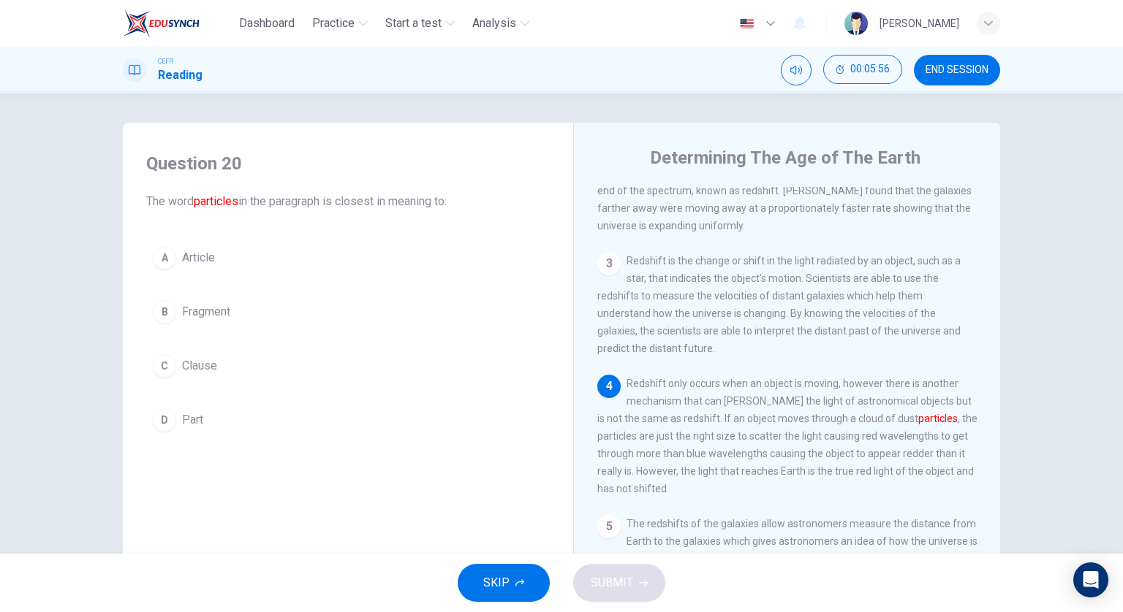
scroll to position [219, 0]
click at [182, 314] on span "Fragment" at bounding box center [206, 312] width 48 height 18
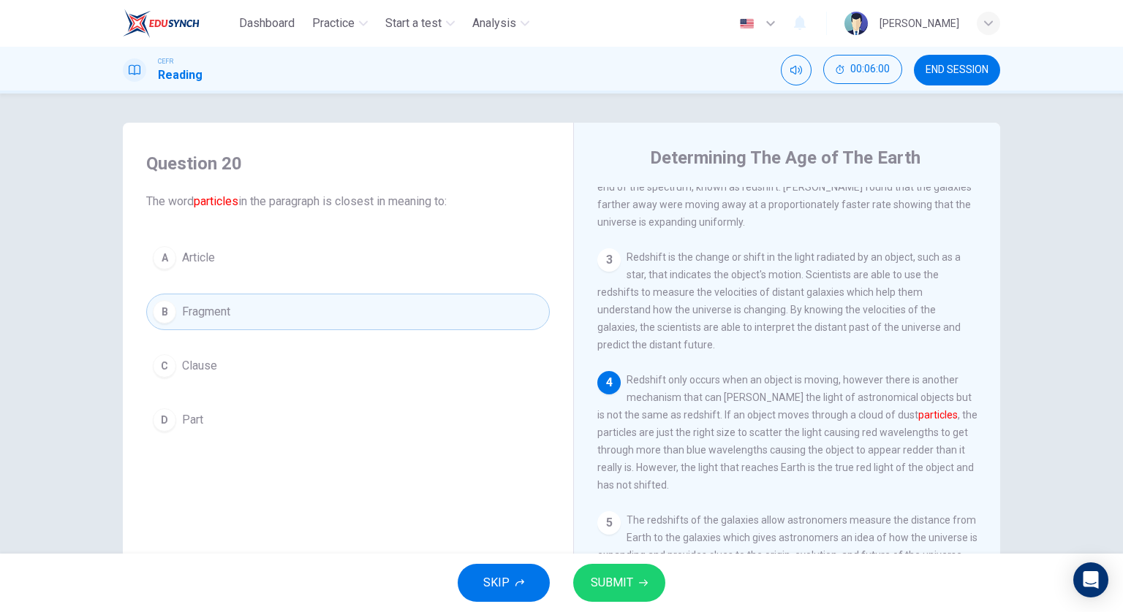
click at [620, 578] on span "SUBMIT" at bounding box center [611, 583] width 42 height 20
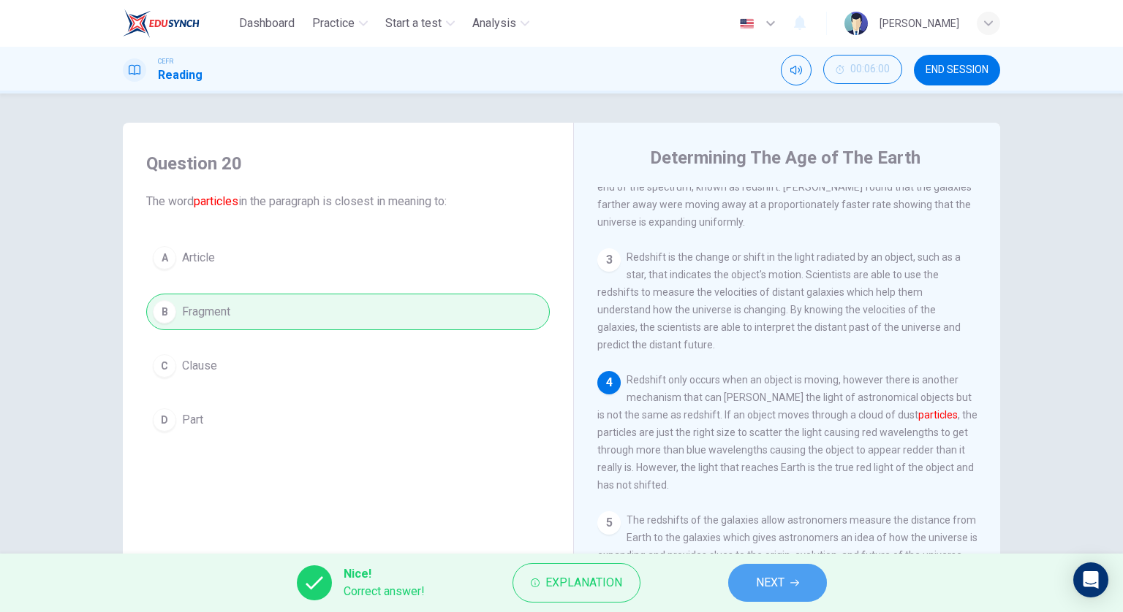
click at [786, 584] on button "NEXT" at bounding box center [777, 583] width 99 height 38
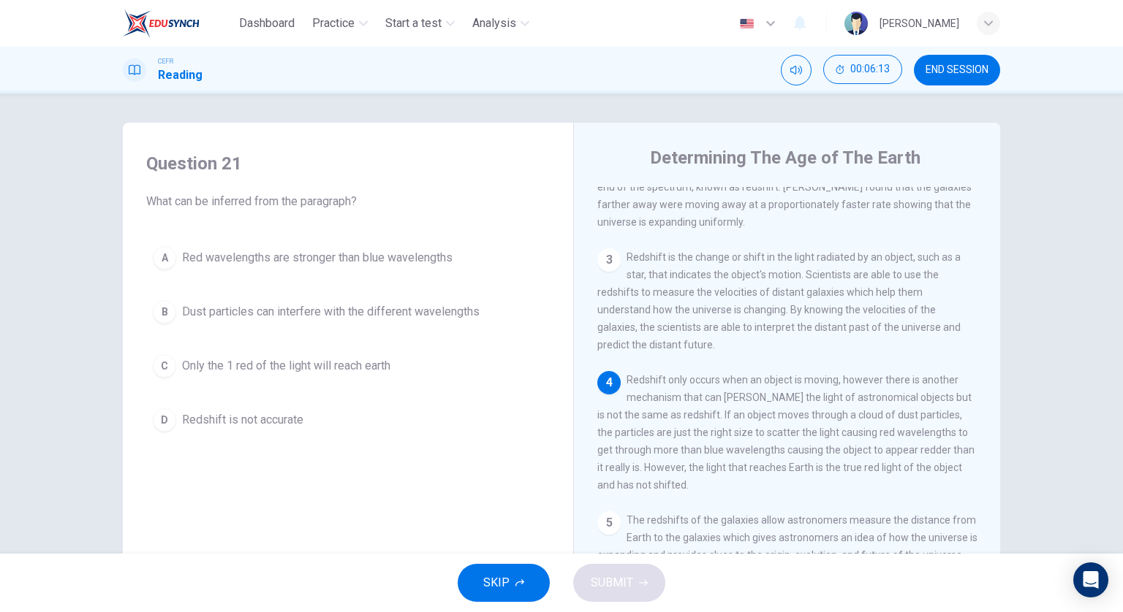
click at [379, 326] on button "B Dust particles can interfere with the different wavelengths" at bounding box center [347, 312] width 403 height 37
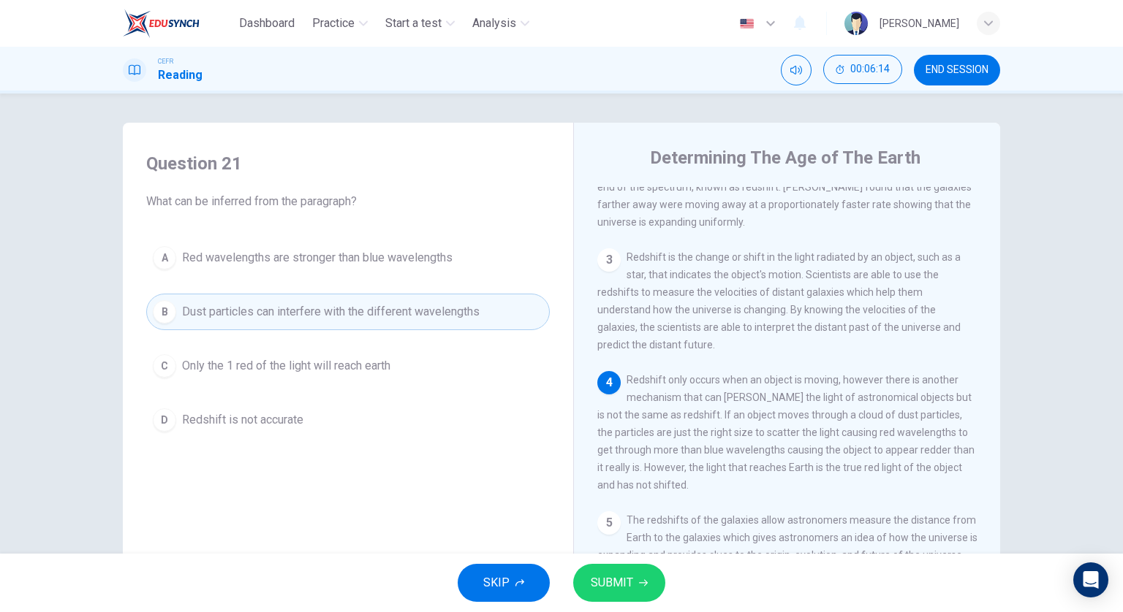
click at [639, 586] on icon "button" at bounding box center [643, 583] width 9 height 9
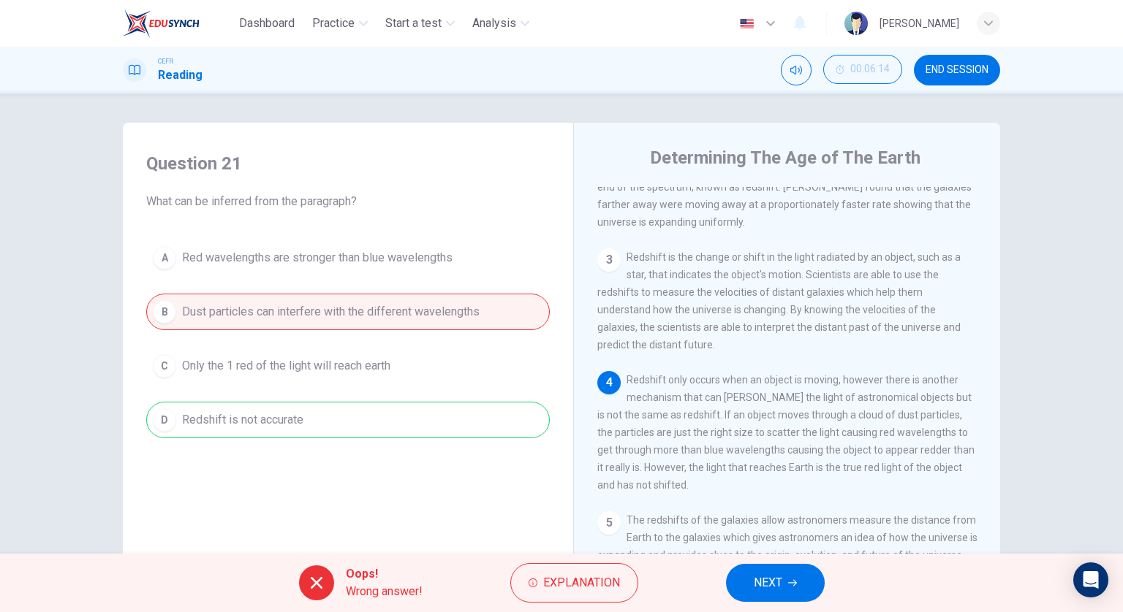
click at [772, 590] on span "NEXT" at bounding box center [767, 583] width 29 height 20
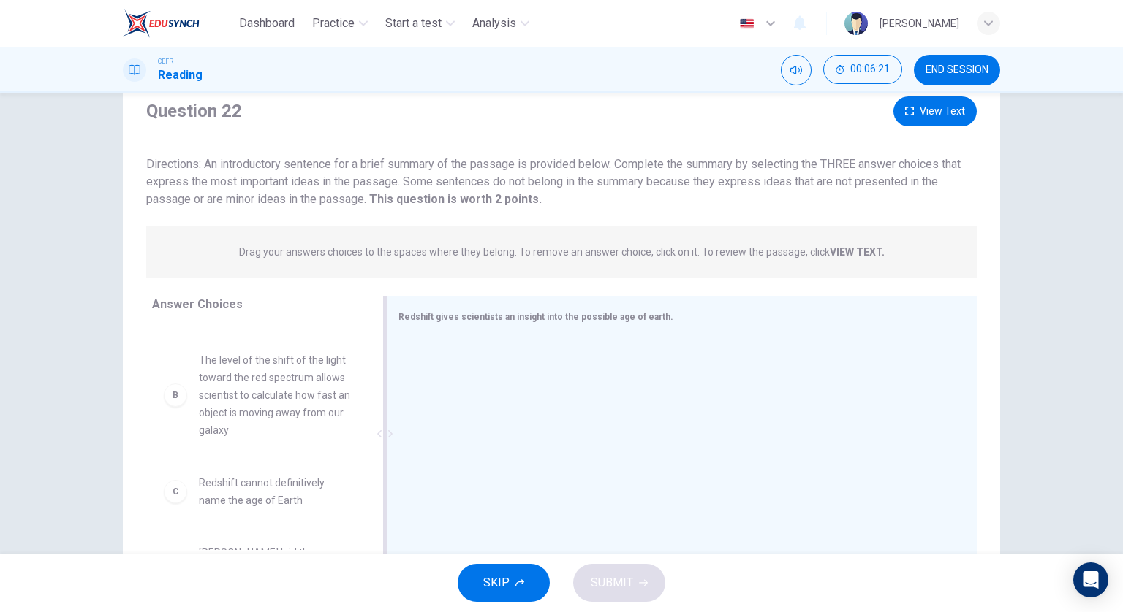
scroll to position [105, 0]
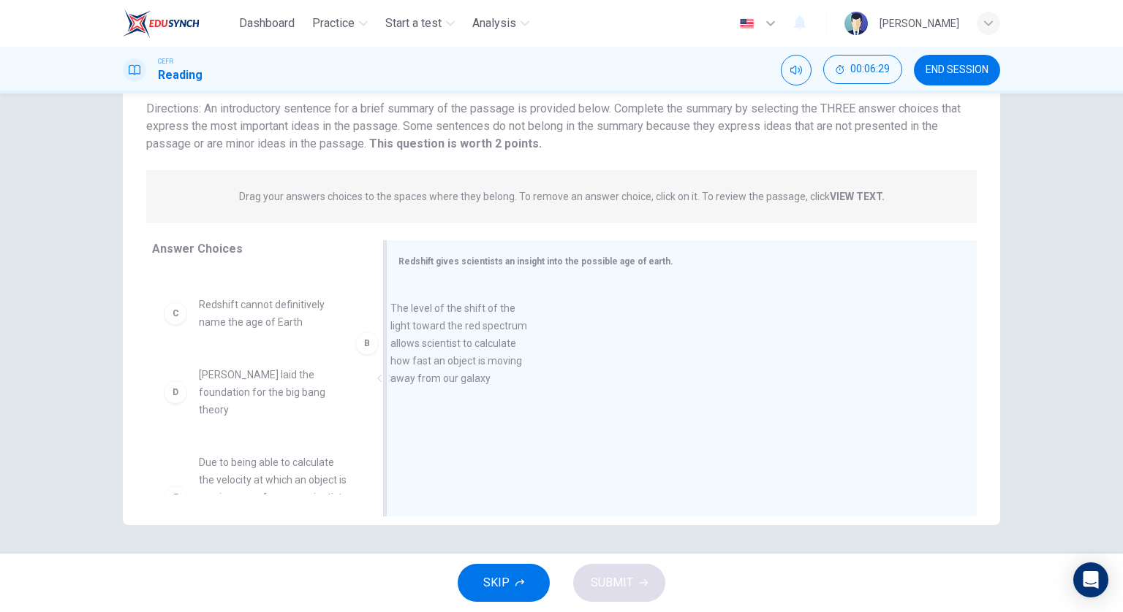
drag, startPoint x: 308, startPoint y: 349, endPoint x: 506, endPoint y: 354, distance: 198.9
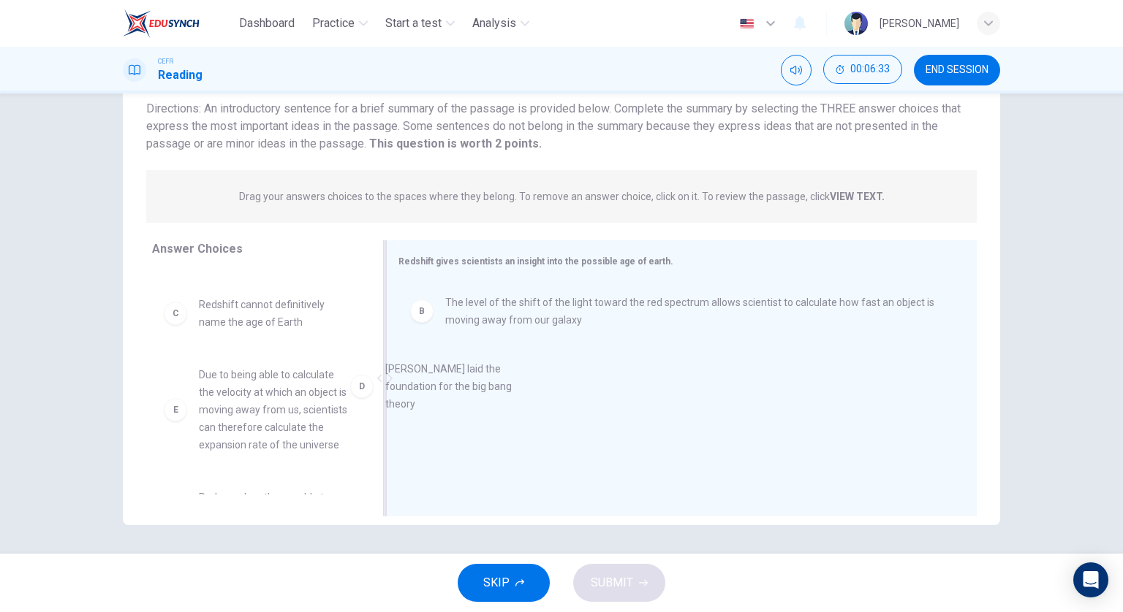
drag, startPoint x: 264, startPoint y: 384, endPoint x: 482, endPoint y: 368, distance: 219.0
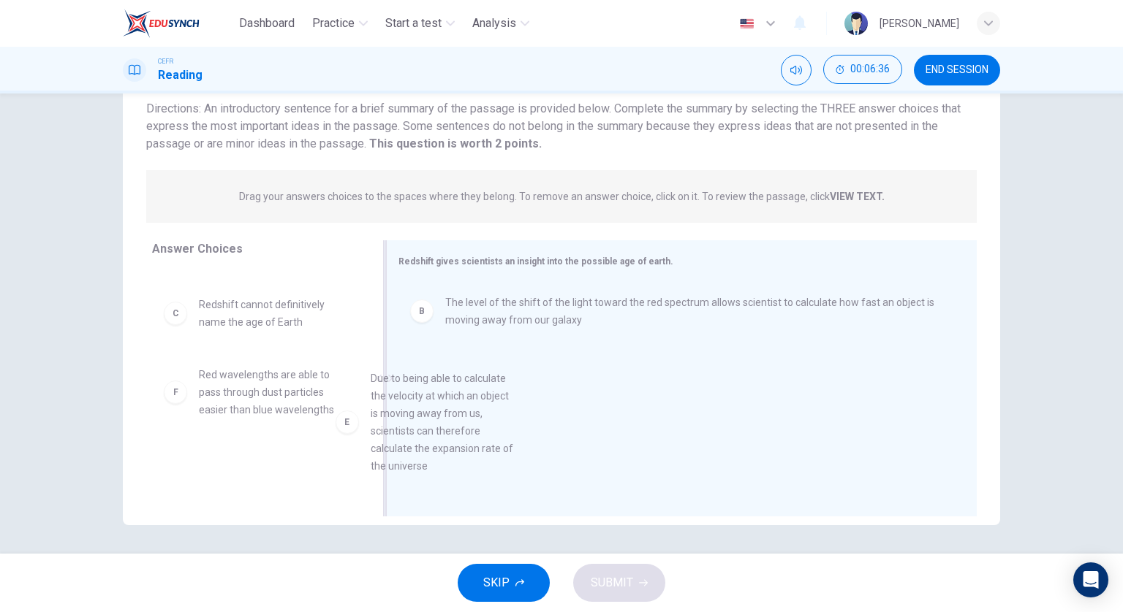
drag, startPoint x: 260, startPoint y: 400, endPoint x: 502, endPoint y: 409, distance: 242.1
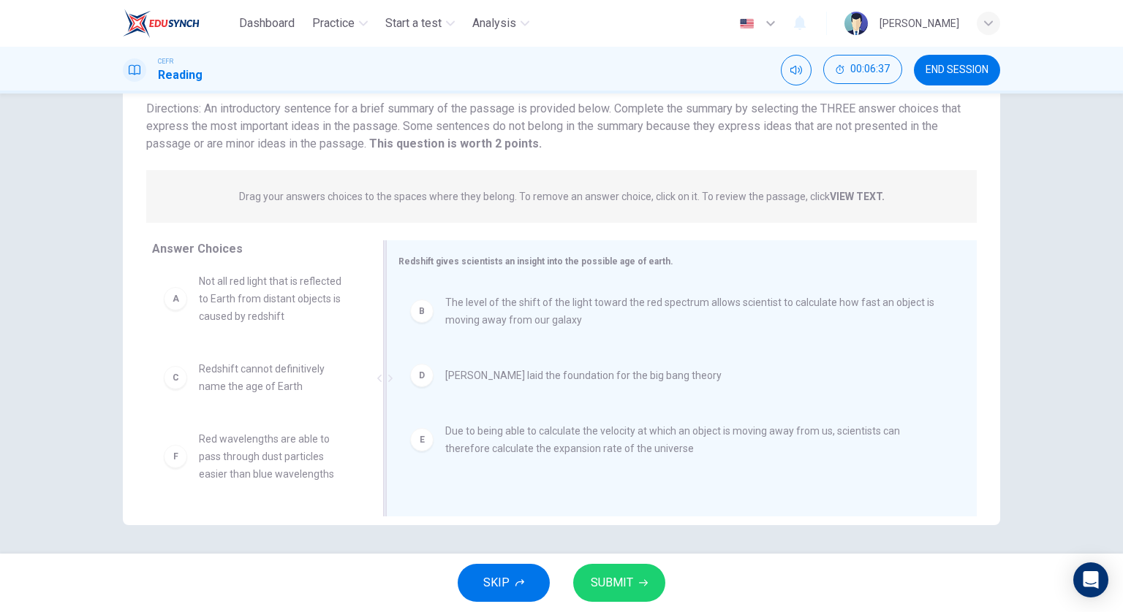
scroll to position [9, 0]
click at [592, 587] on span "SUBMIT" at bounding box center [611, 583] width 42 height 20
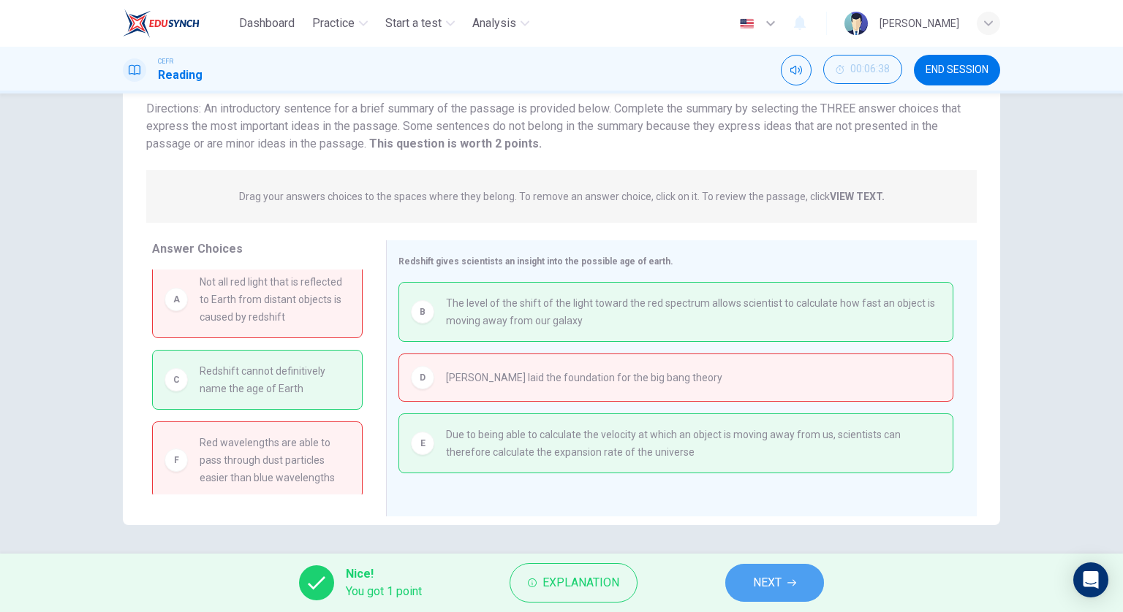
click at [786, 594] on button "NEXT" at bounding box center [774, 583] width 99 height 38
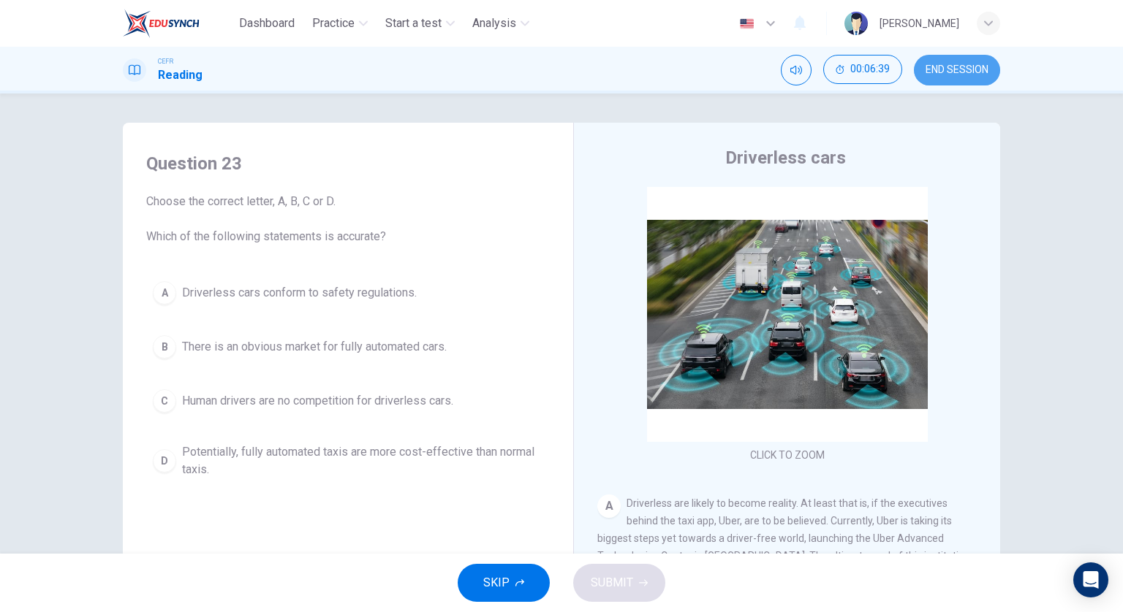
drag, startPoint x: 956, startPoint y: 69, endPoint x: 625, endPoint y: 71, distance: 331.1
click at [956, 72] on span "END SESSION" at bounding box center [956, 70] width 63 height 12
